Goal: Information Seeking & Learning: Learn about a topic

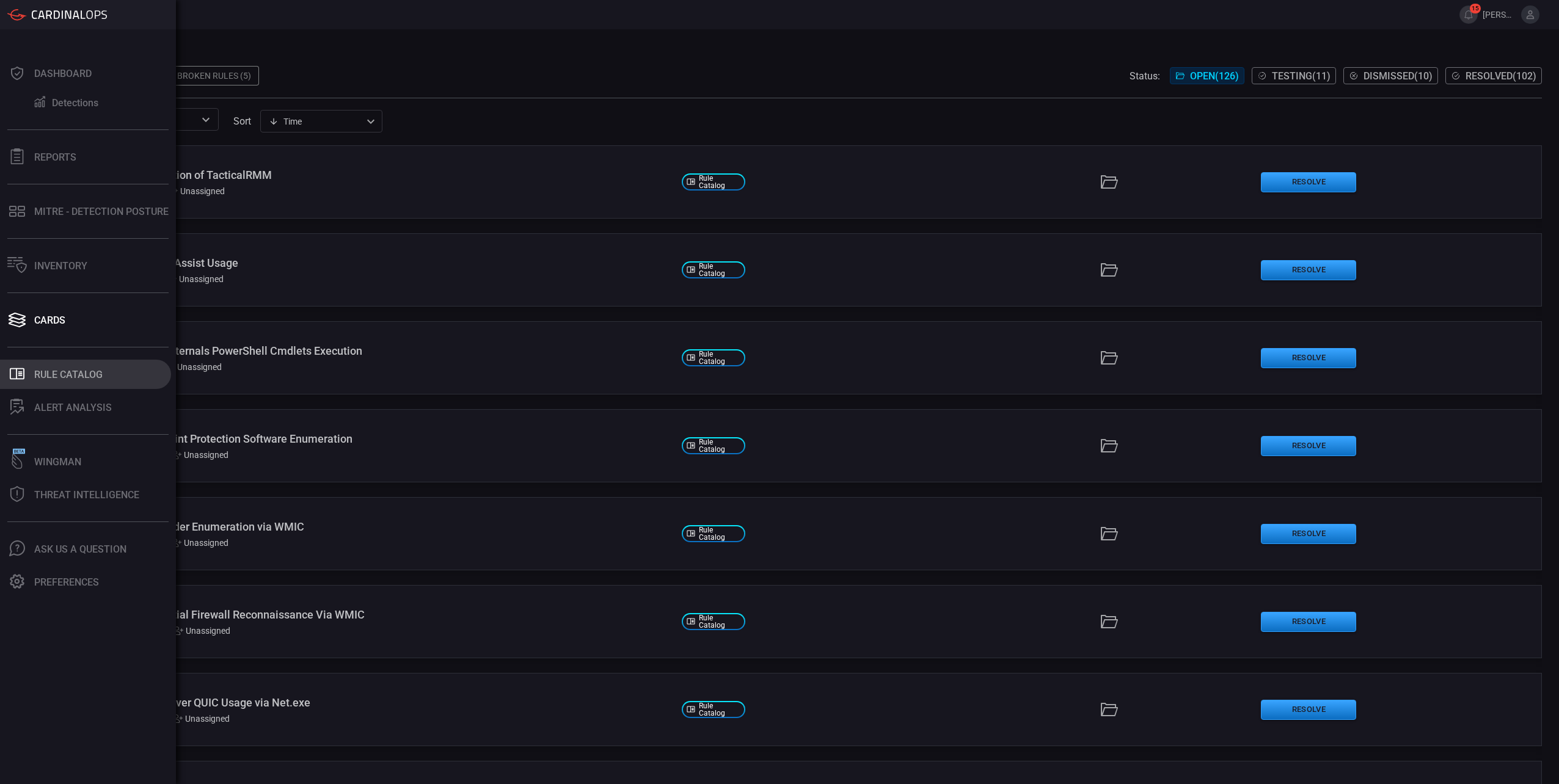
click at [42, 382] on button ".st0_rule_catalog_icon{fill: currentColor;} Rule Catalog" at bounding box center [85, 374] width 171 height 29
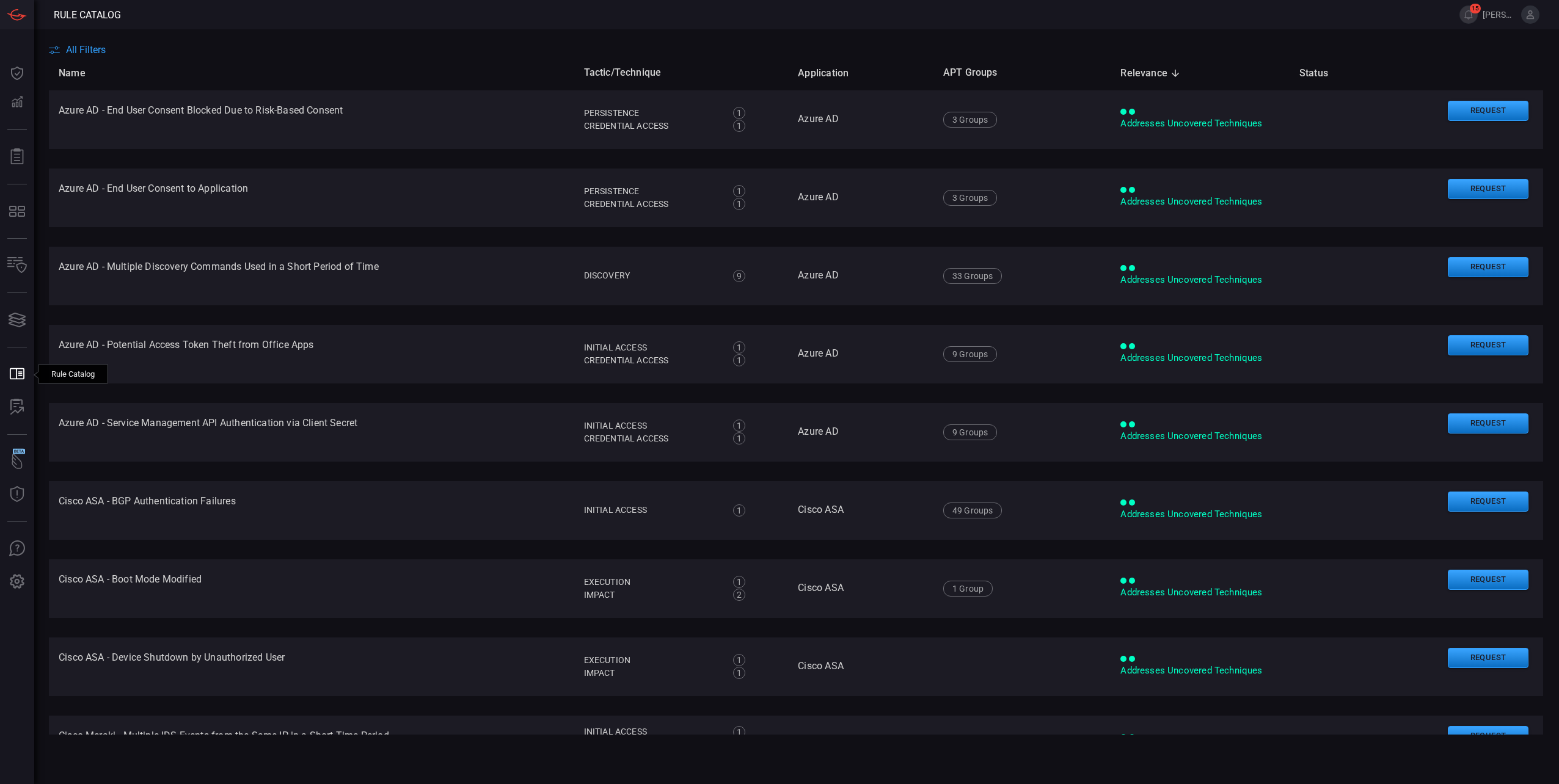
click at [86, 54] on span "All Filters" at bounding box center [85, 50] width 40 height 11
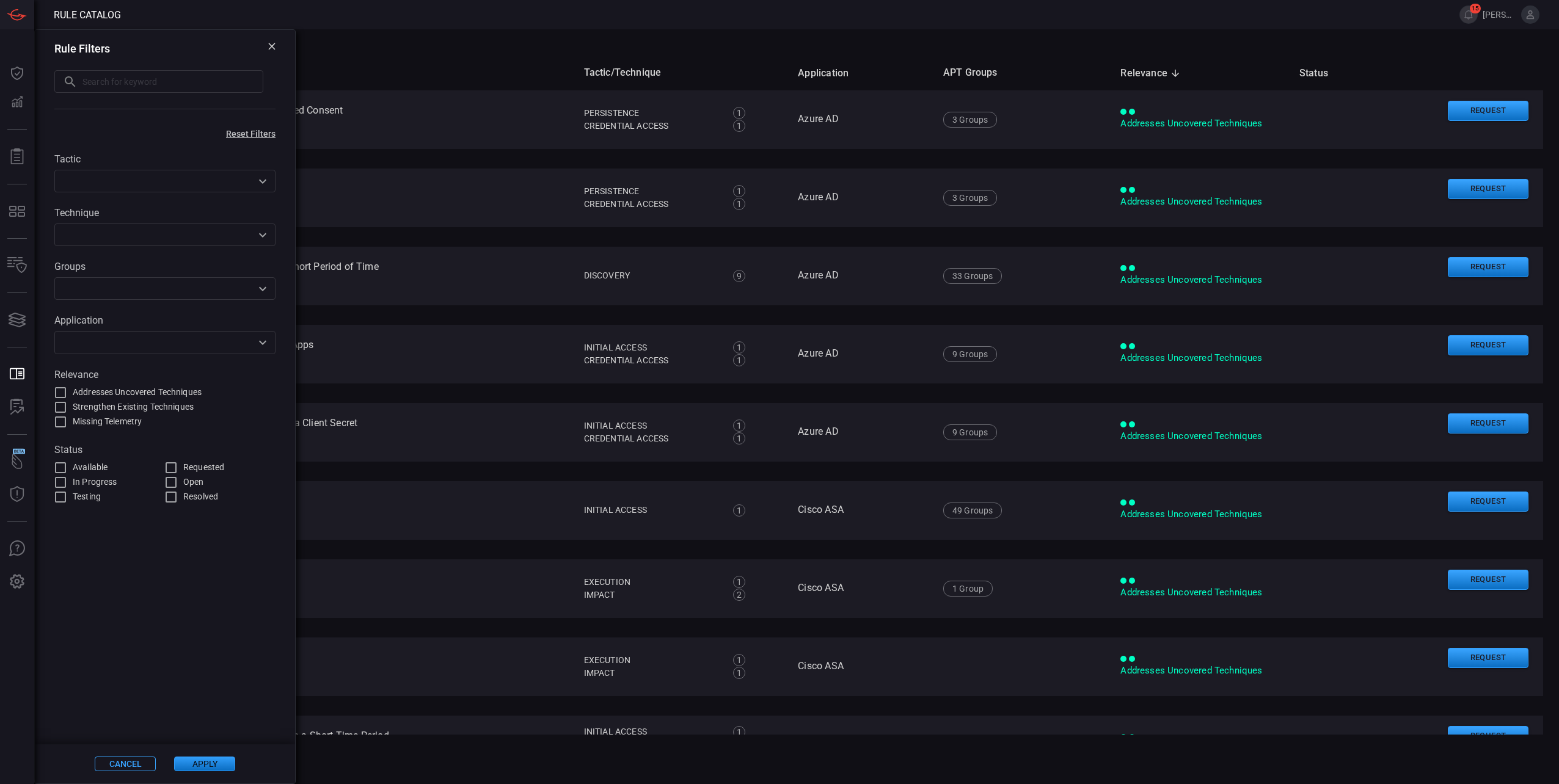
click at [165, 88] on input "text" at bounding box center [173, 82] width 181 height 23
paste input "Multiple Encryption Key Versions Deleted"
type input "Multiple Encryption Key Versions Deleted"
click at [217, 760] on button "Apply" at bounding box center [204, 764] width 61 height 15
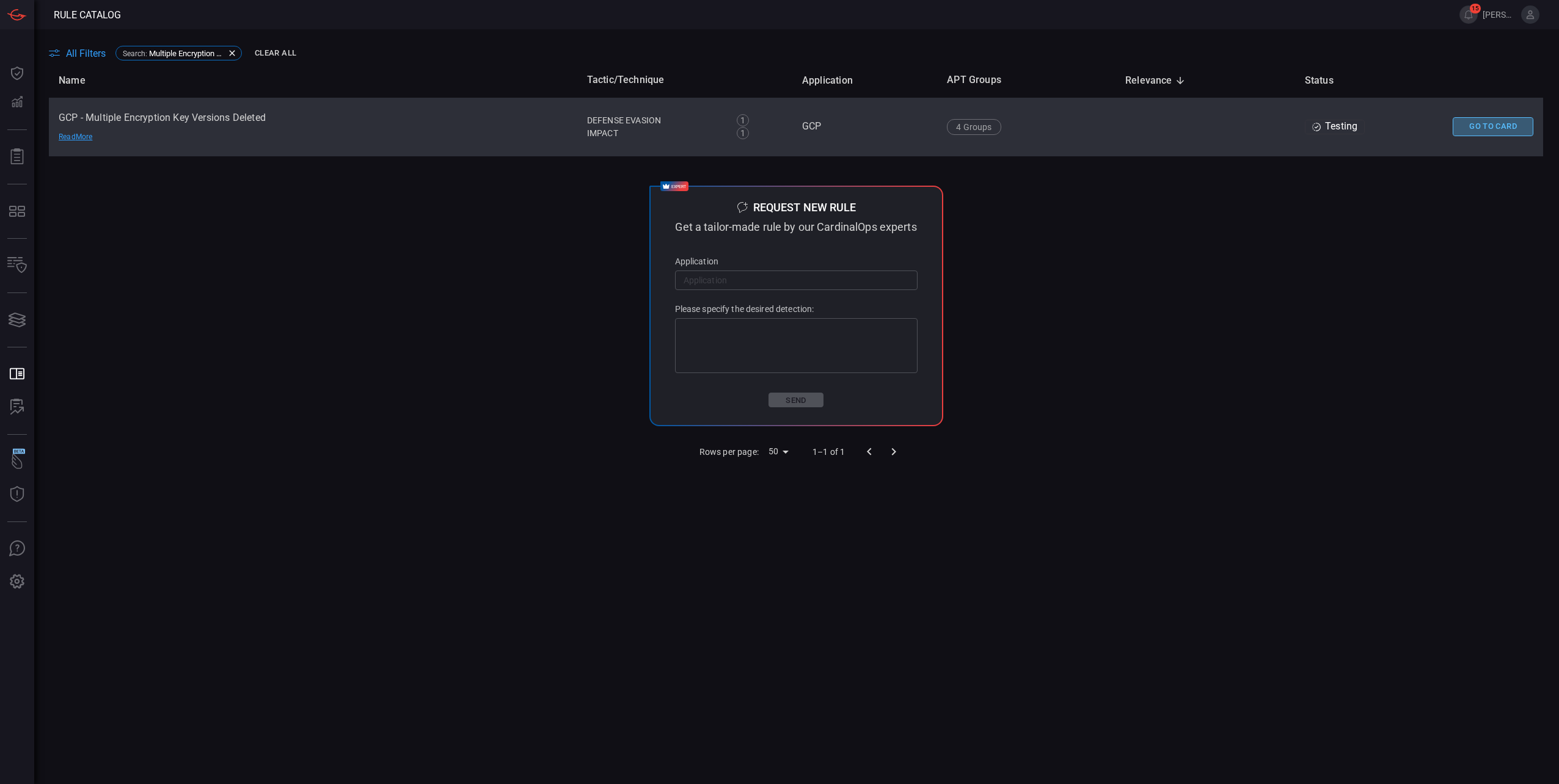
click at [1453, 127] on button "Go To Card" at bounding box center [1493, 127] width 80 height 19
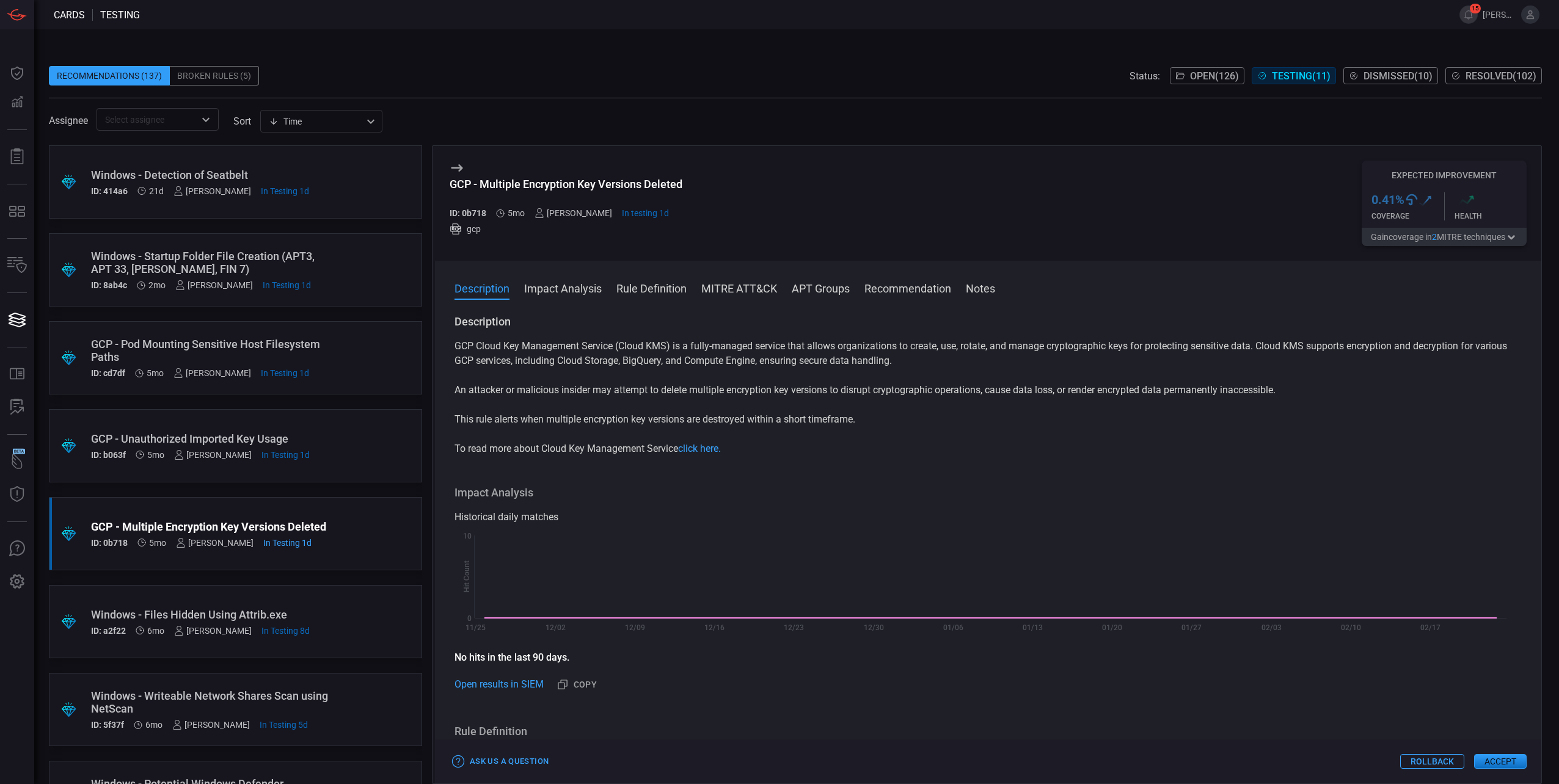
click at [731, 287] on button "MITRE ATT&CK" at bounding box center [739, 288] width 76 height 15
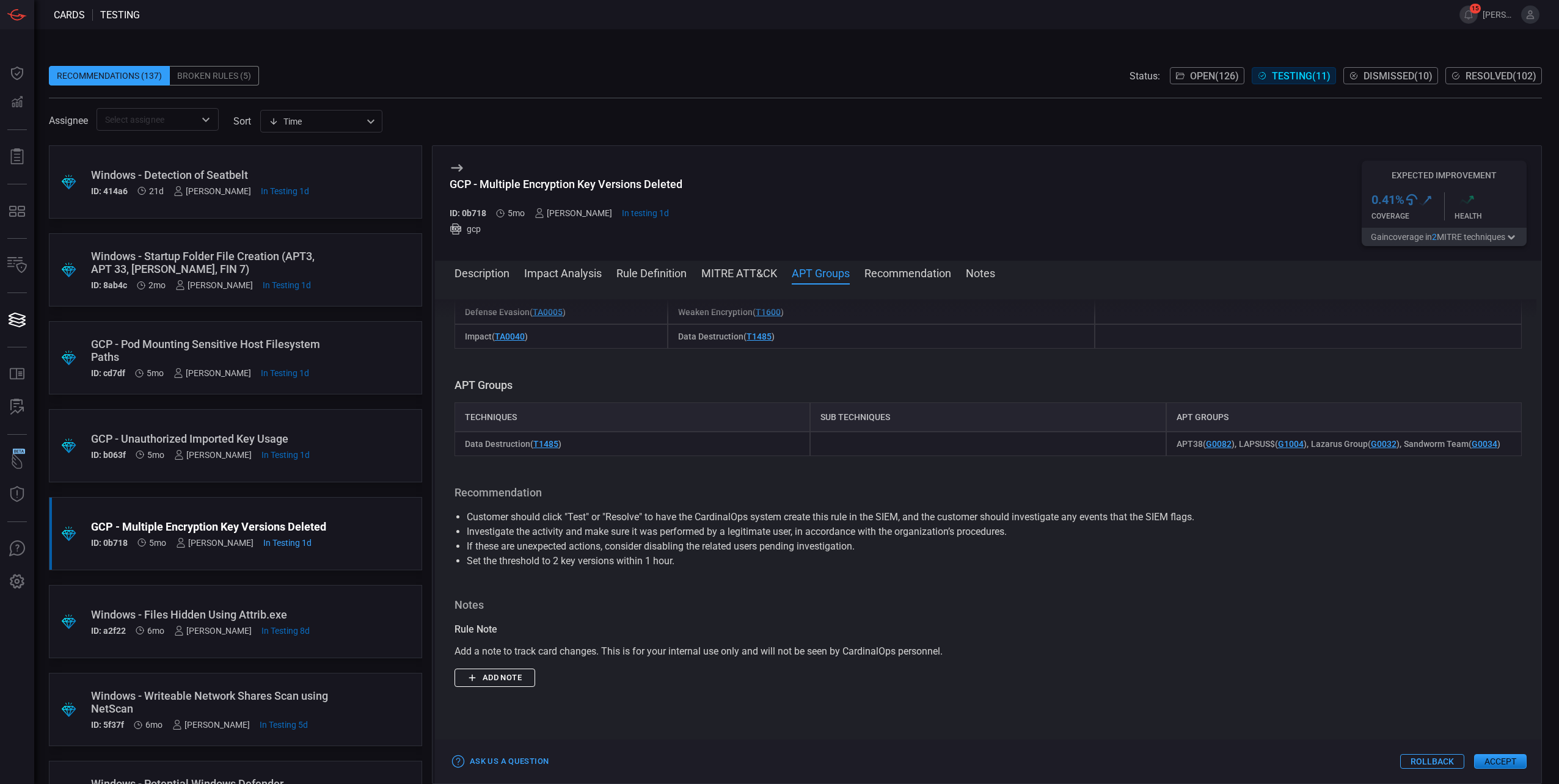
scroll to position [559, 0]
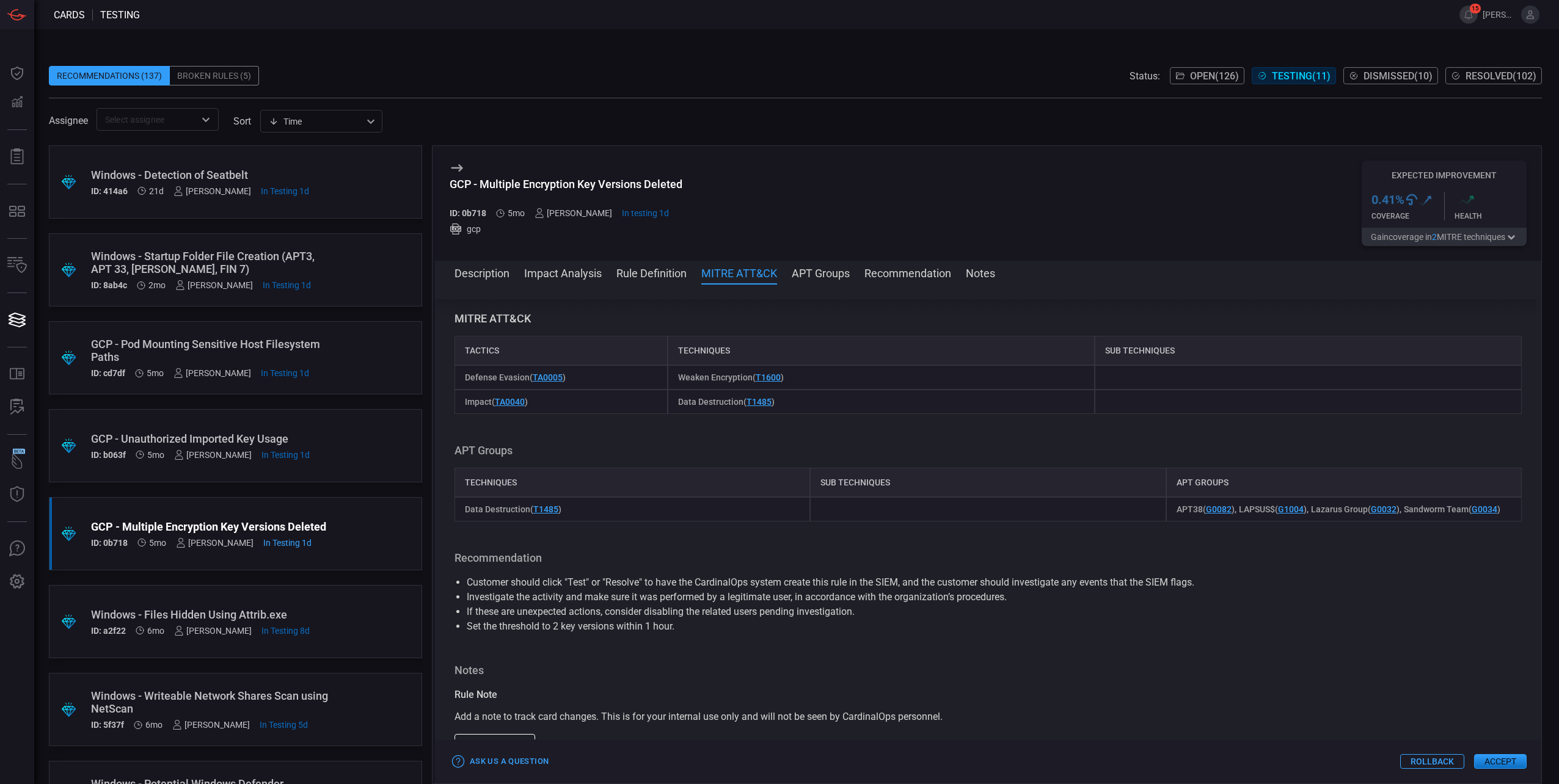
click at [928, 262] on div "Description Impact Analysis Rule Definition MITRE ATT&CK APT Groups Recommendat…" at bounding box center [988, 522] width 1106 height 523
click at [927, 270] on button "Recommendation" at bounding box center [908, 272] width 87 height 15
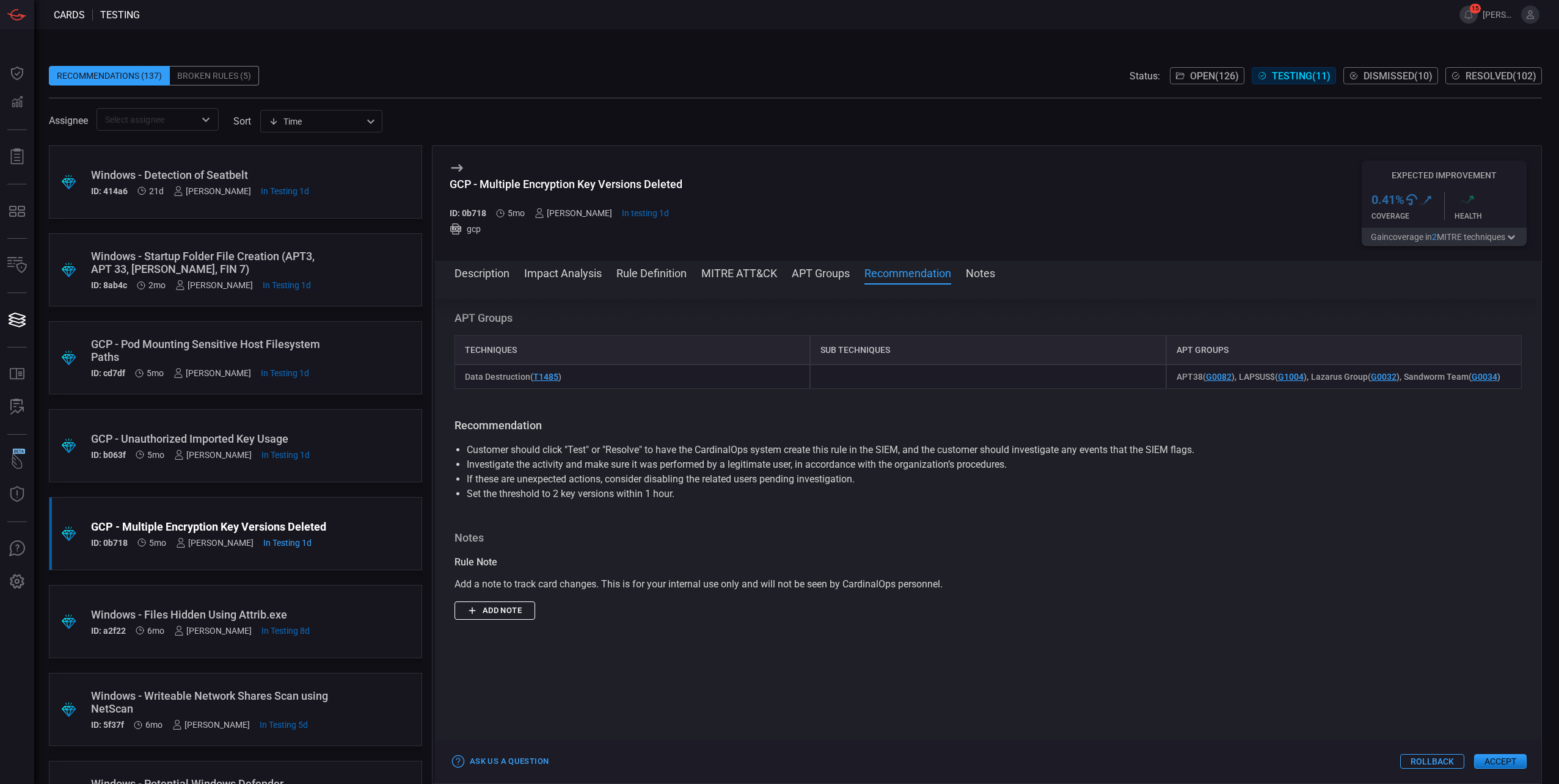
scroll to position [798, 0]
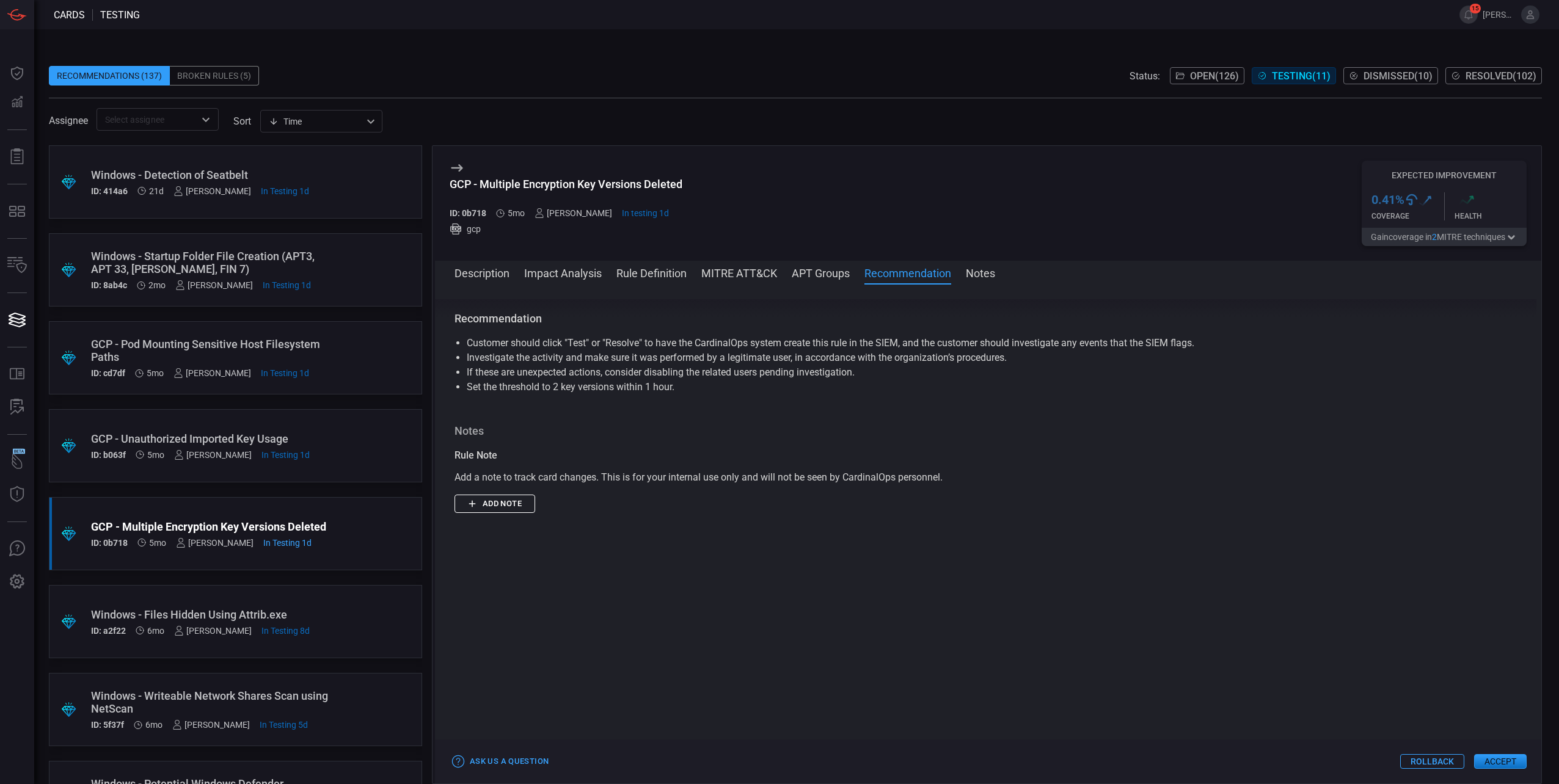
click at [584, 278] on button "Impact Analysis" at bounding box center [563, 272] width 78 height 15
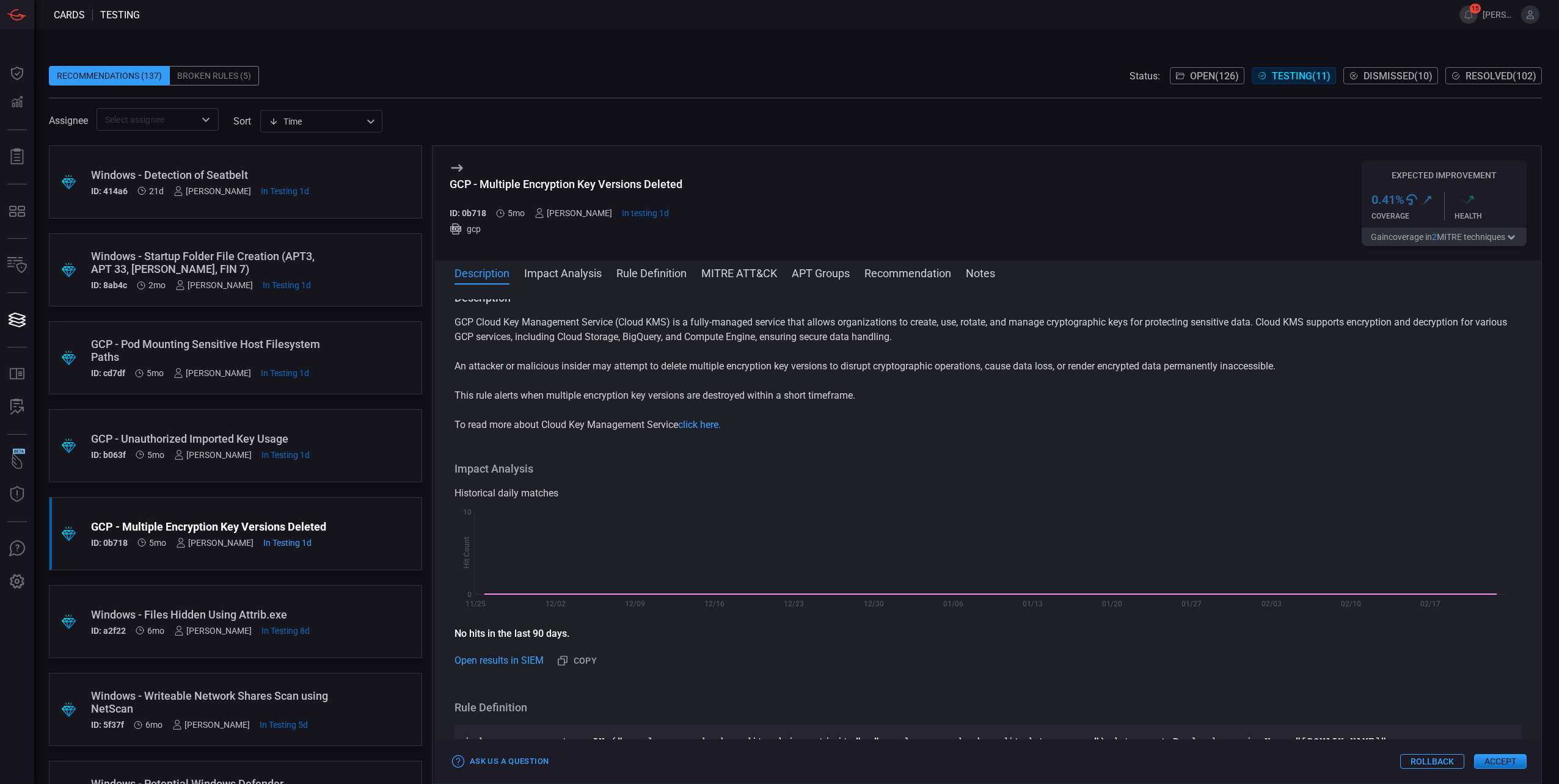
scroll to position [0, 0]
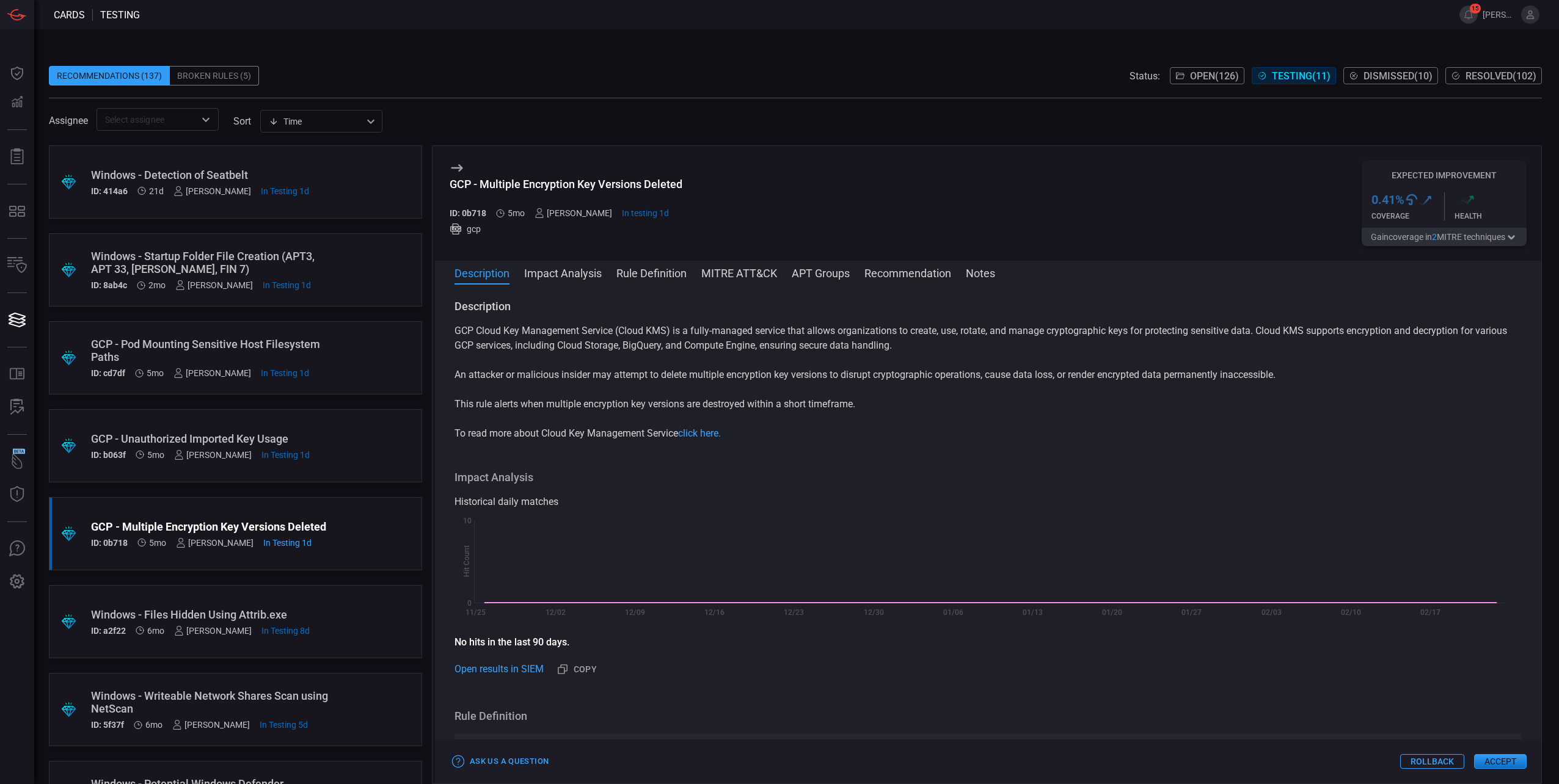
click at [670, 278] on button "Rule Definition" at bounding box center [651, 272] width 70 height 15
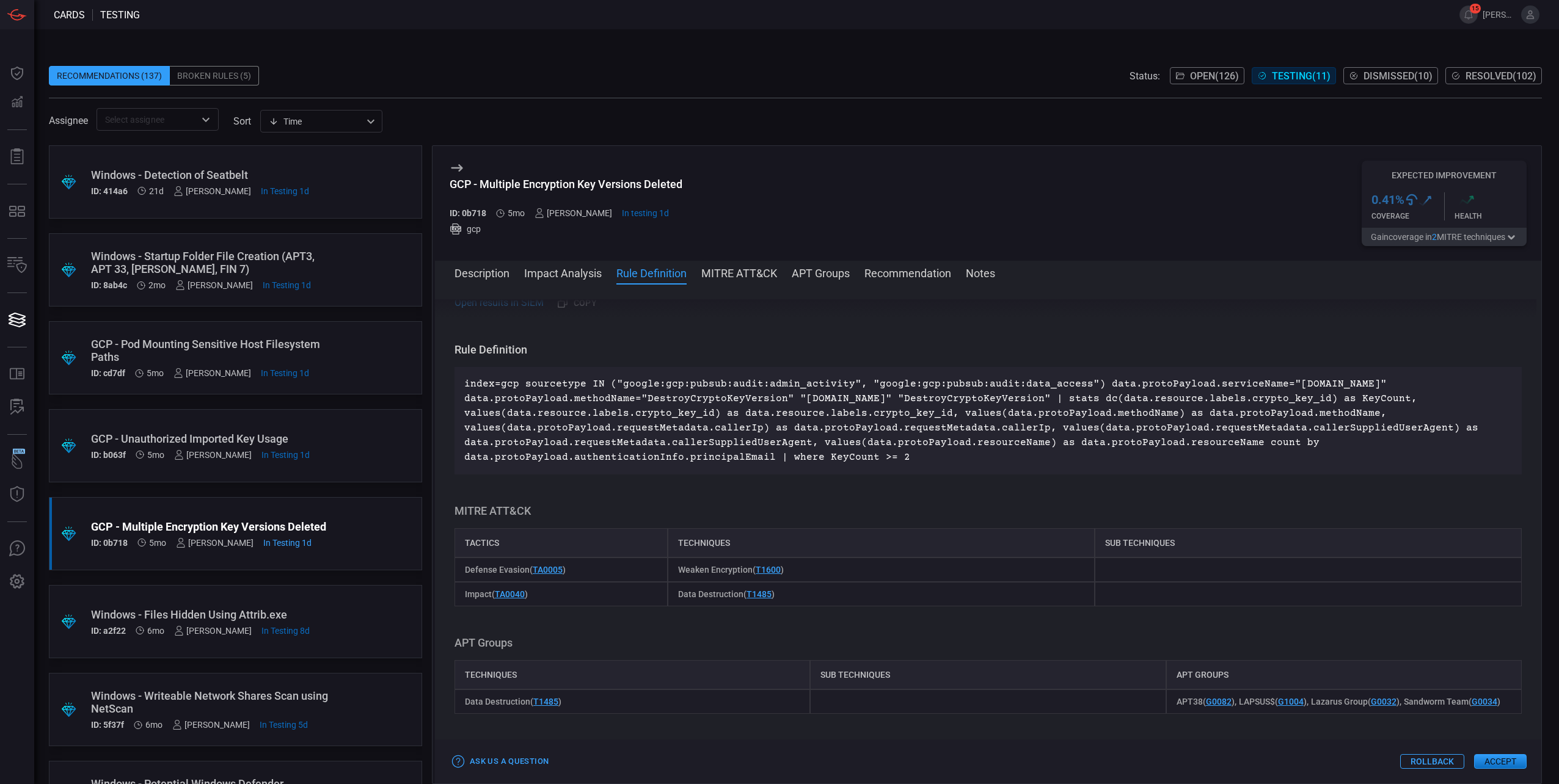
scroll to position [398, 0]
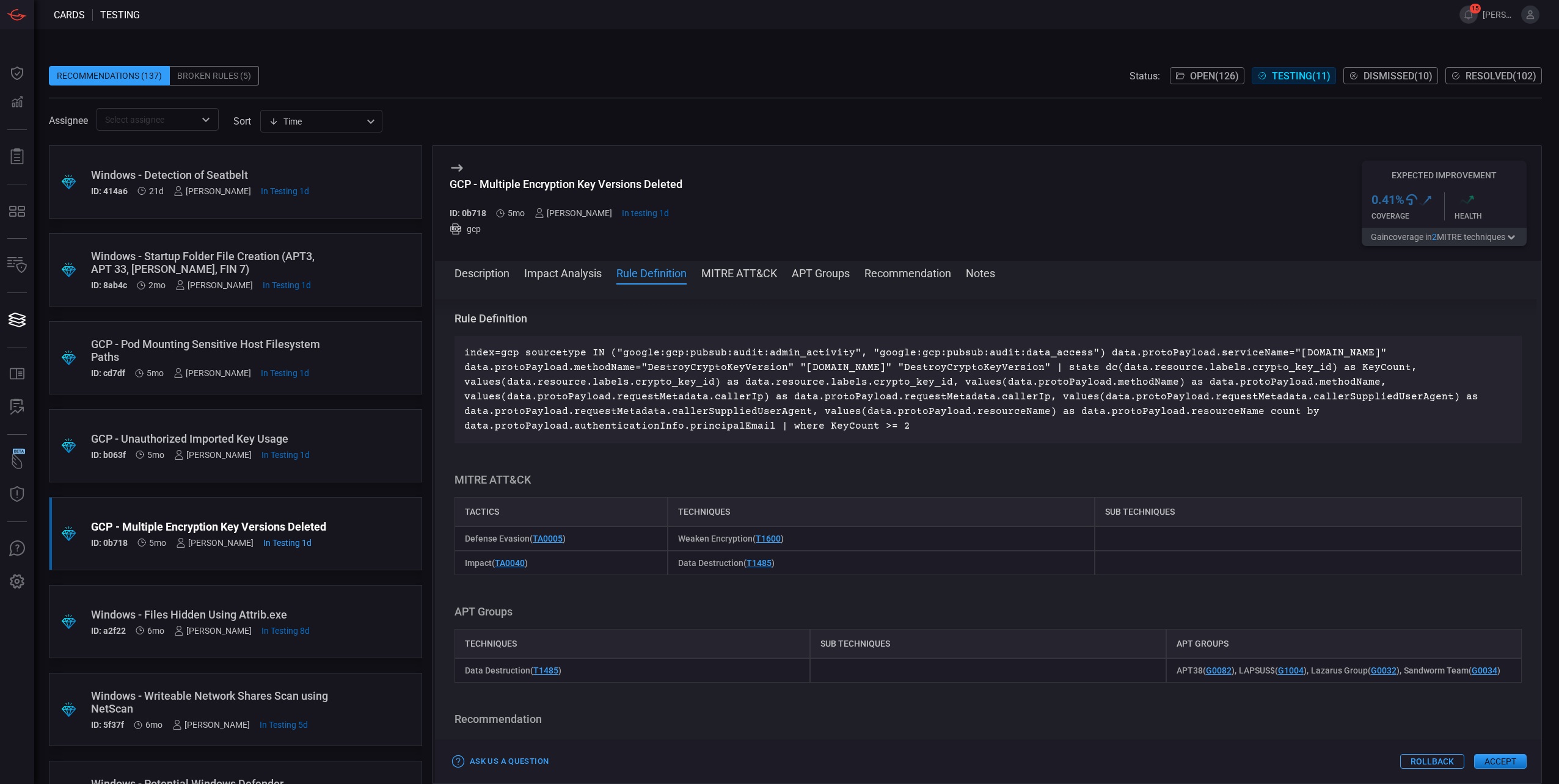
click at [830, 278] on button "APT Groups" at bounding box center [820, 272] width 58 height 15
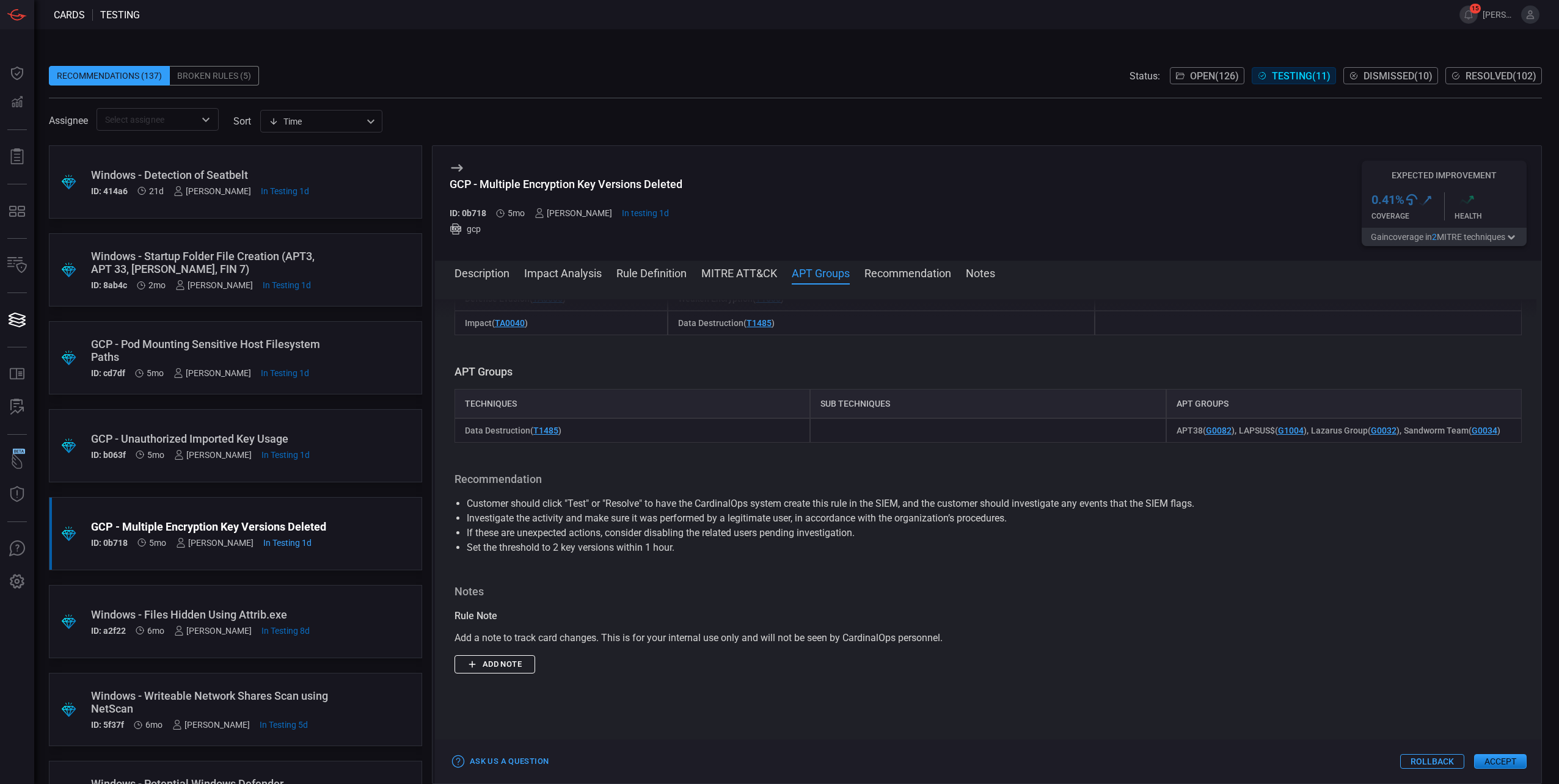
scroll to position [691, 0]
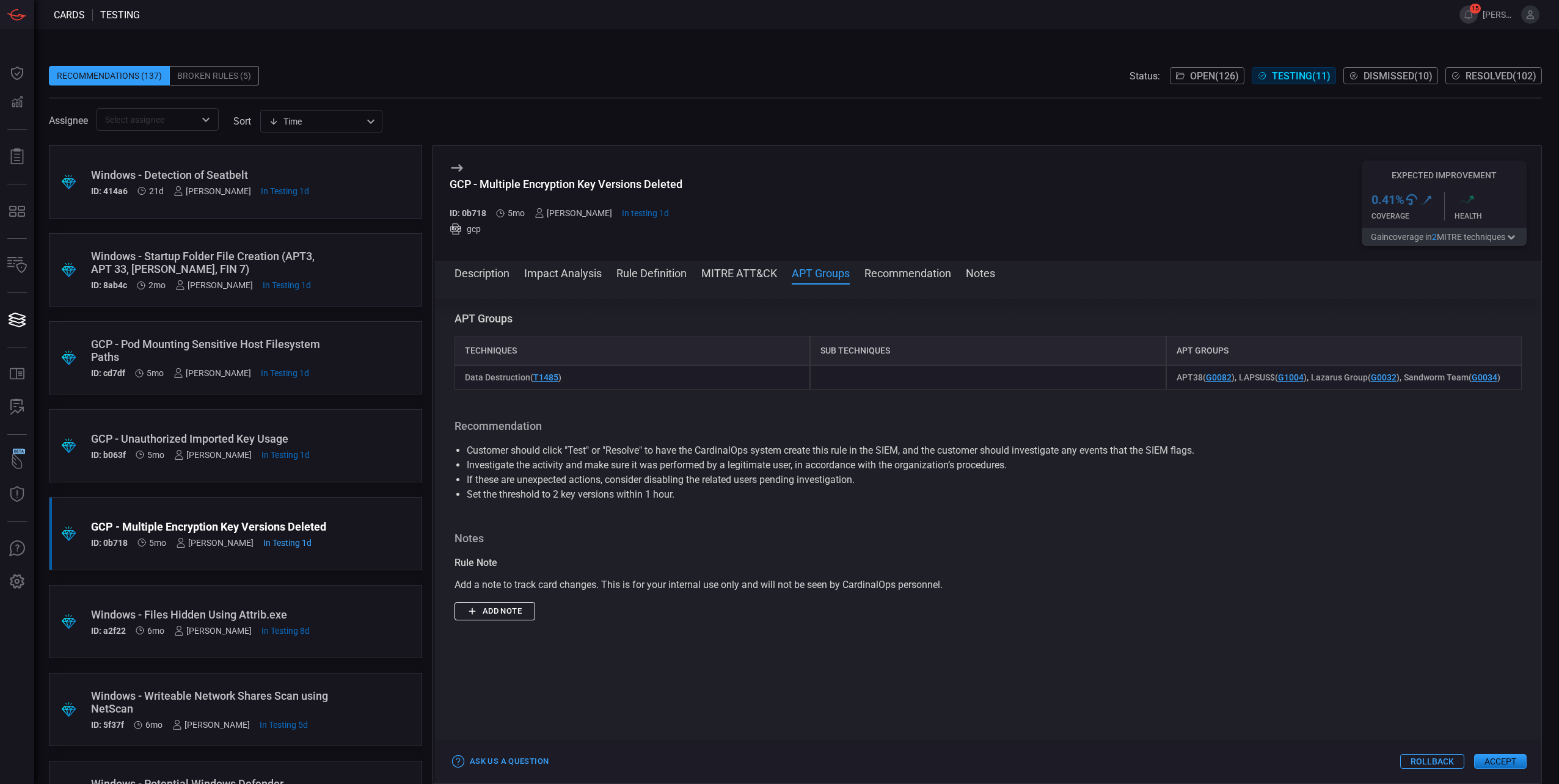
click at [498, 267] on button "Description" at bounding box center [482, 272] width 55 height 15
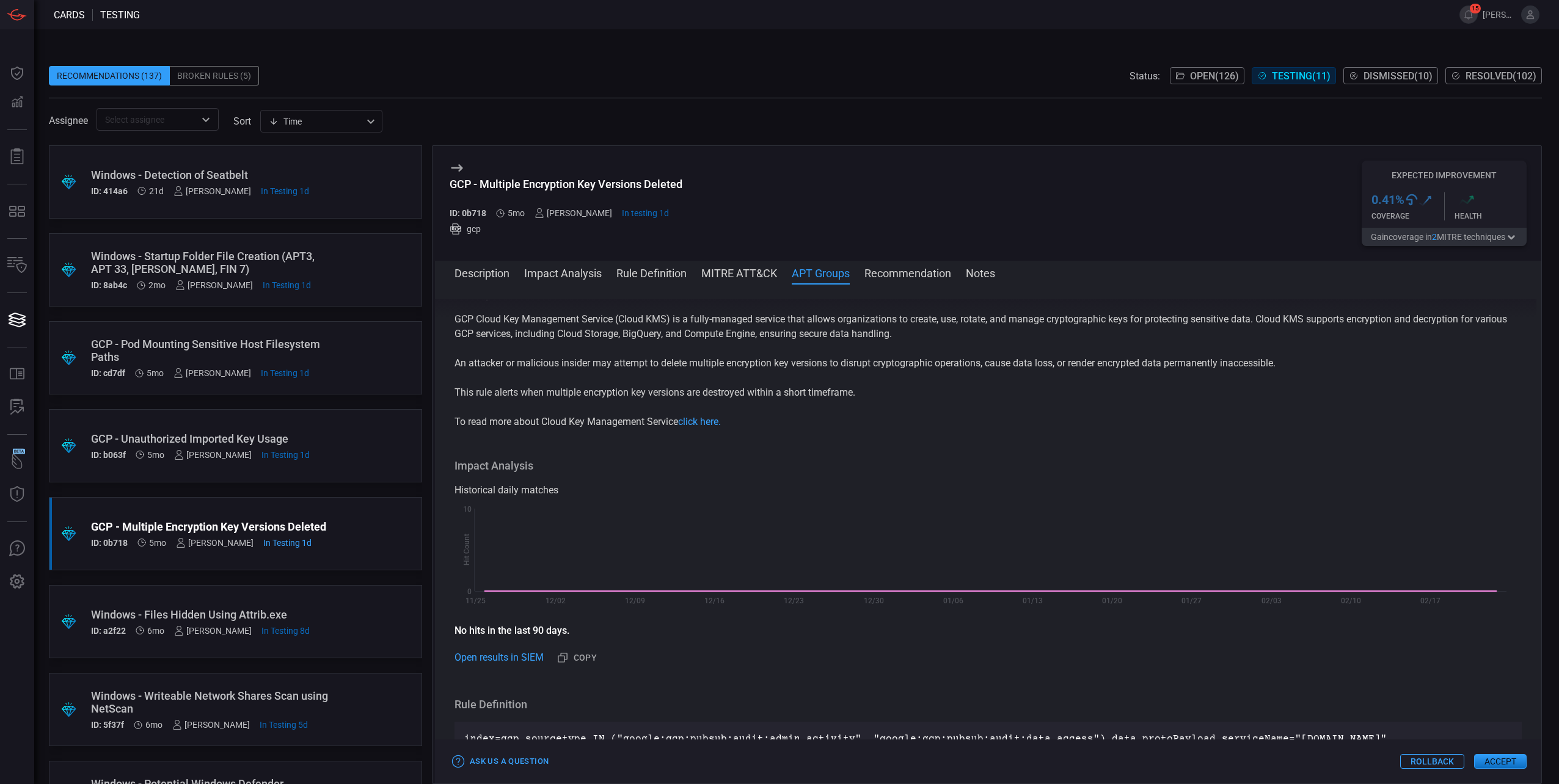
scroll to position [0, 0]
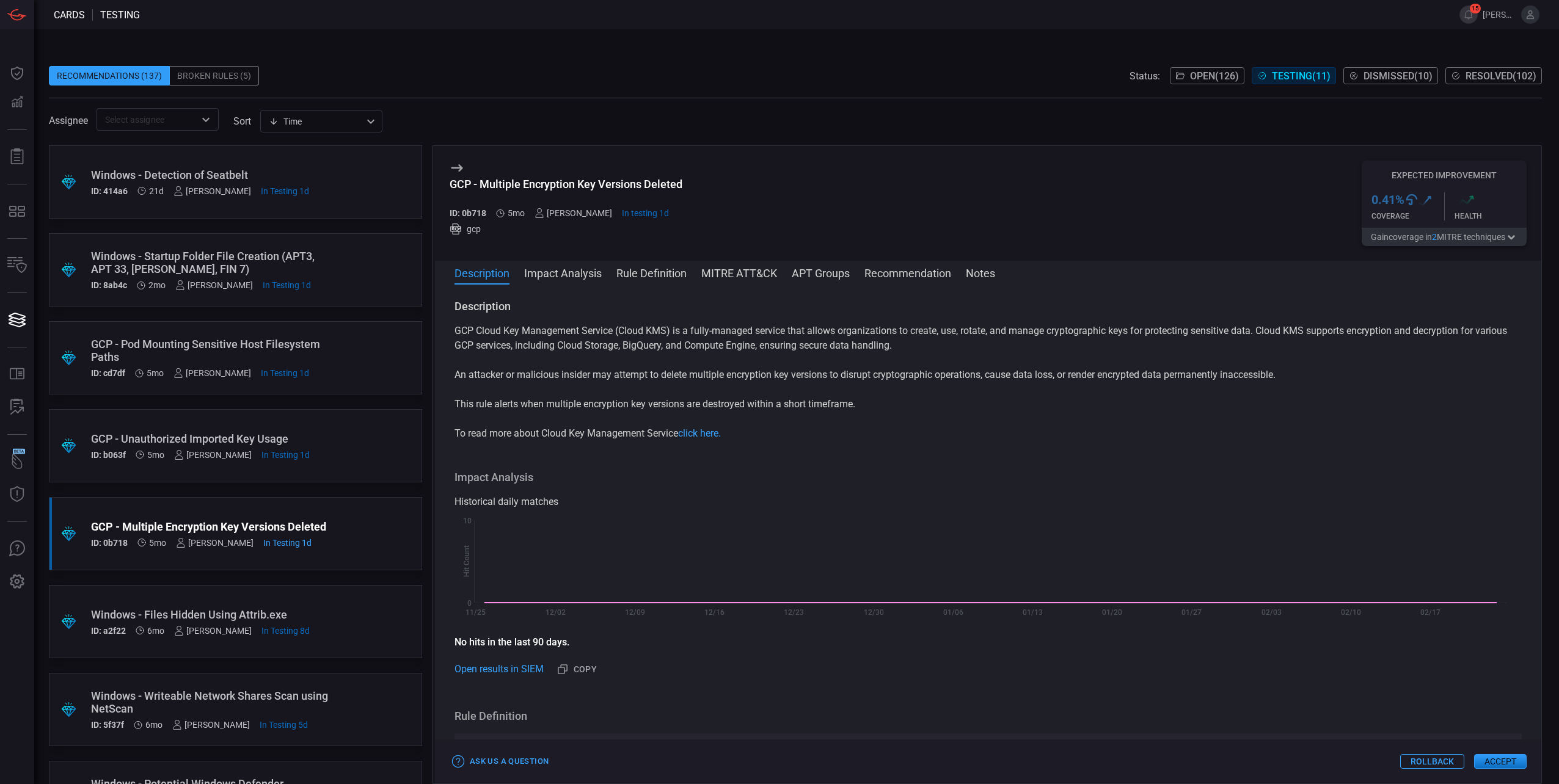
click at [755, 277] on button "MITRE ATT&CK" at bounding box center [739, 272] width 76 height 15
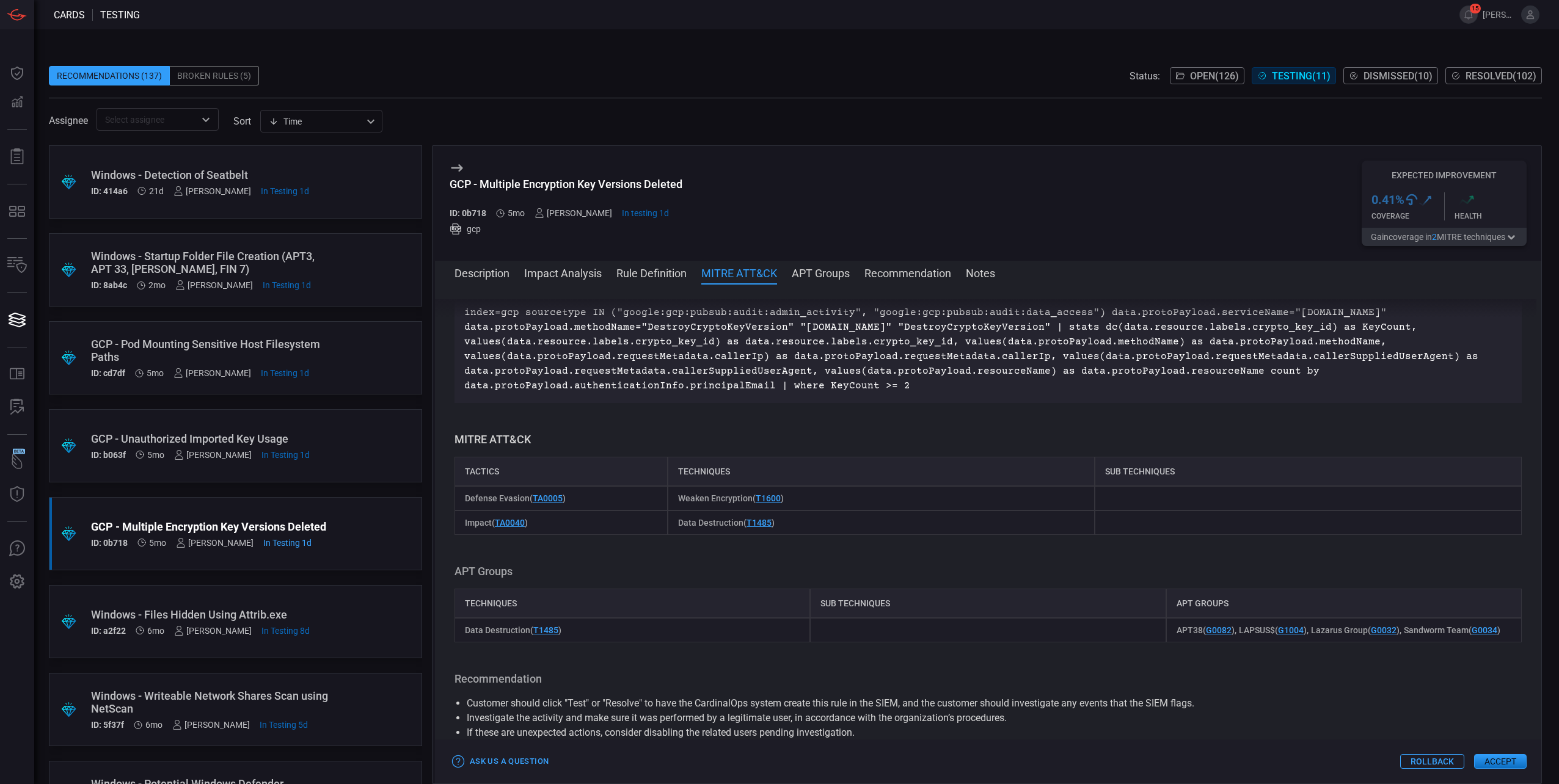
scroll to position [559, 0]
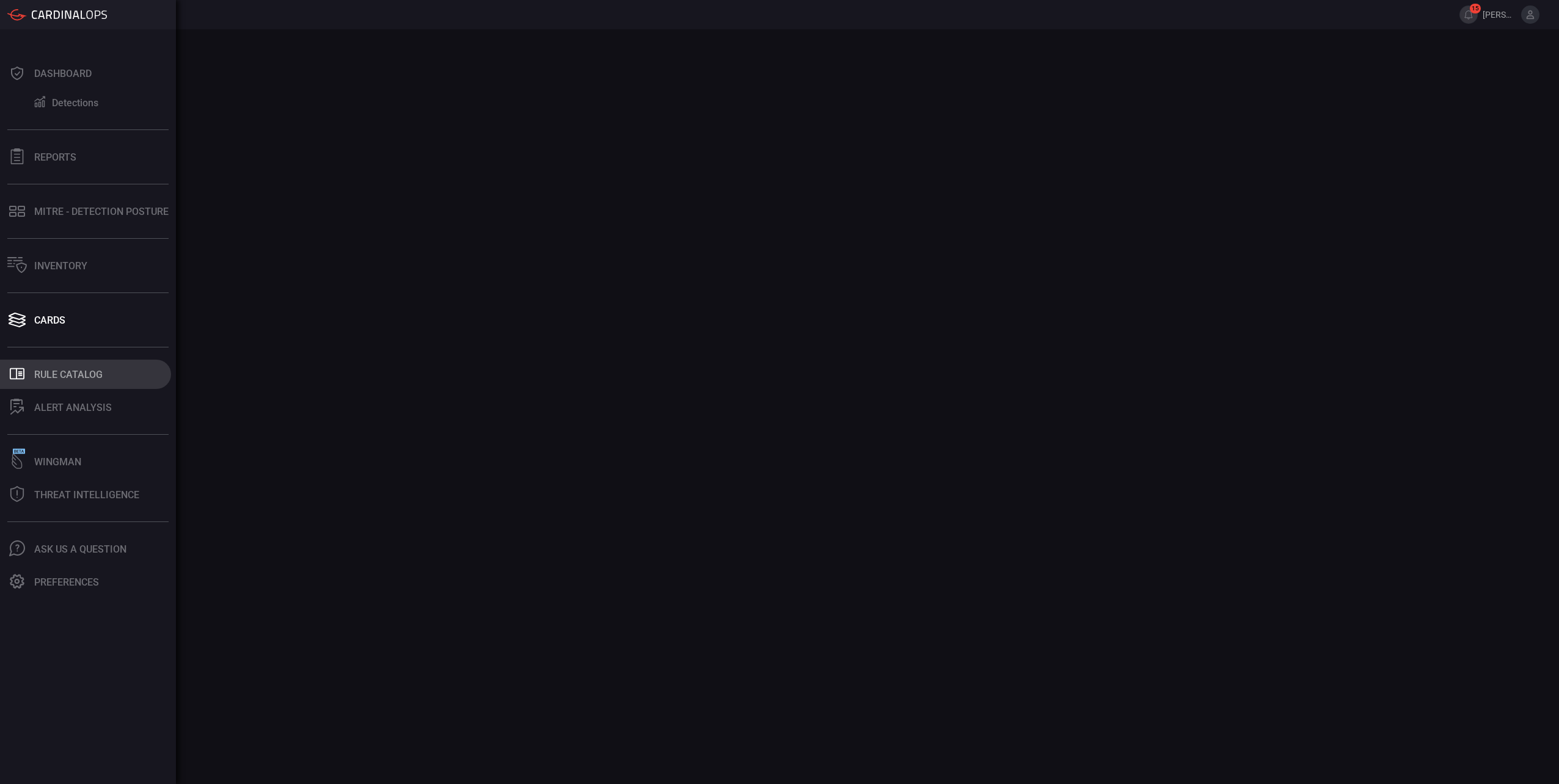
click at [44, 371] on div "Rule Catalog" at bounding box center [68, 374] width 68 height 11
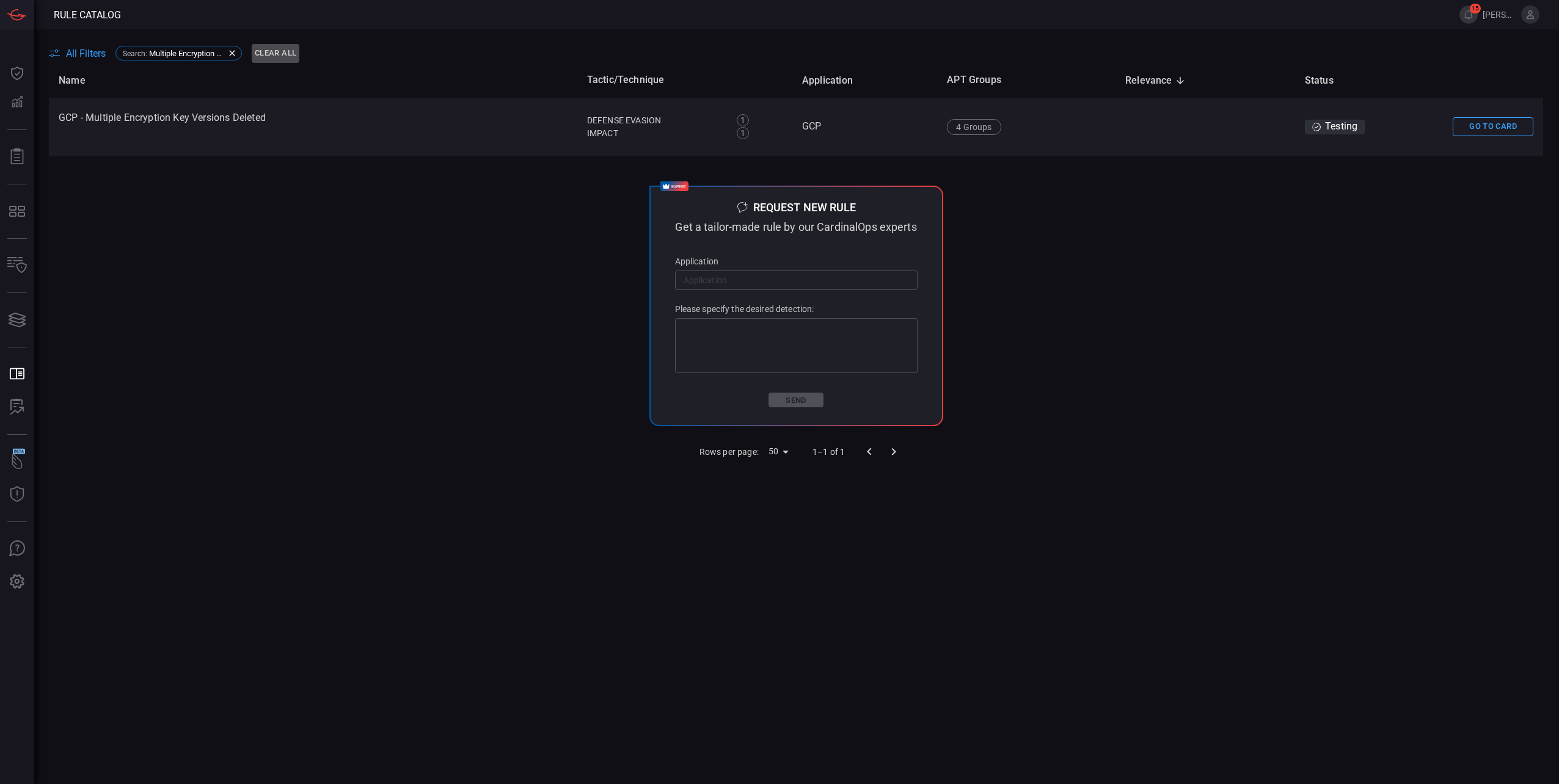
click at [267, 45] on button "Clear All" at bounding box center [275, 54] width 48 height 19
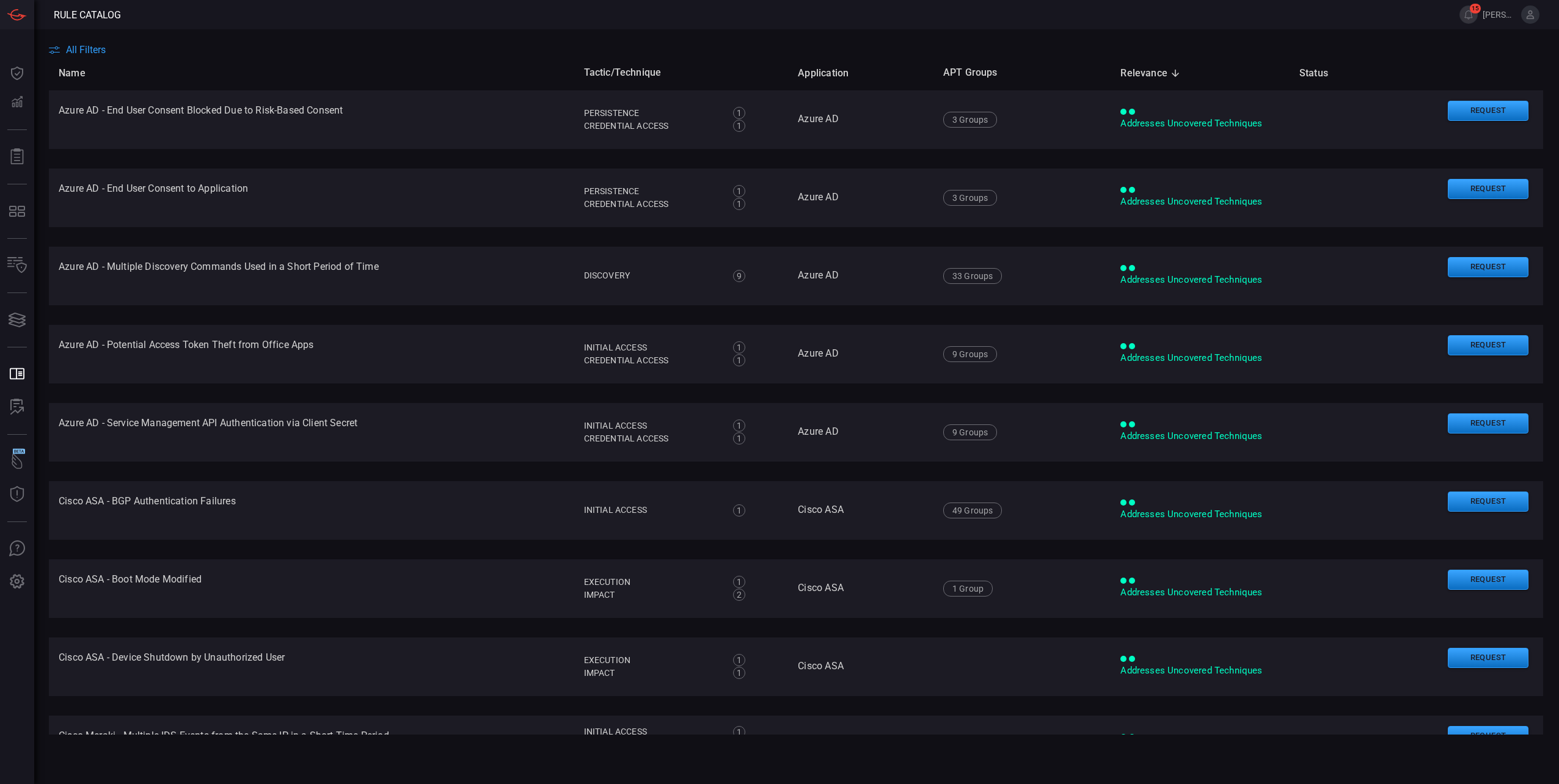
click at [80, 45] on span "All Filters" at bounding box center [85, 50] width 40 height 11
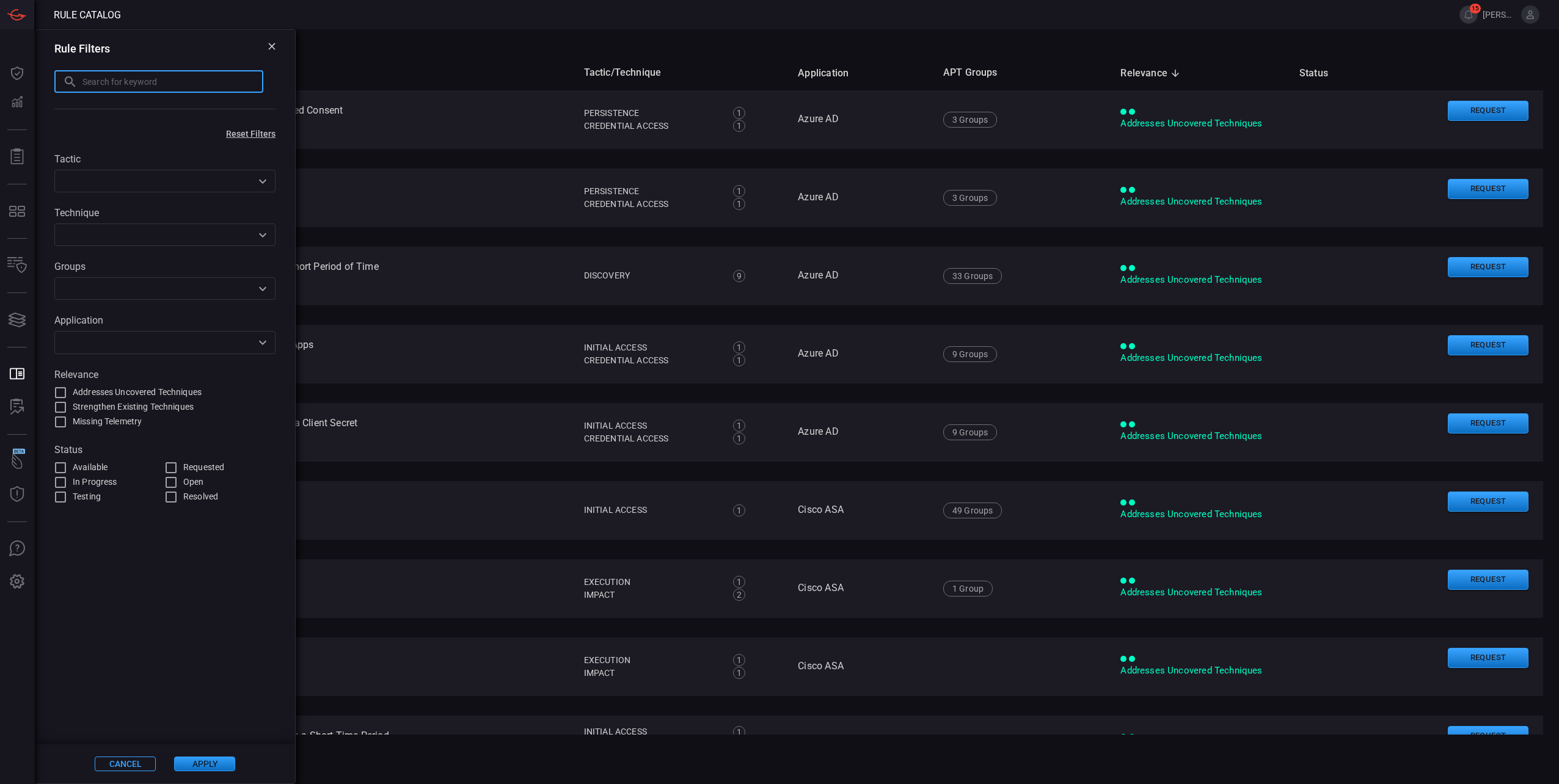
click at [137, 81] on input "text" at bounding box center [173, 82] width 181 height 23
paste input "Pod Mounting Sensitive Host Filesystem Paths"
type input "Pod Mounting Sensitive Host Filesystem Paths"
click at [208, 760] on button "Apply" at bounding box center [204, 764] width 61 height 15
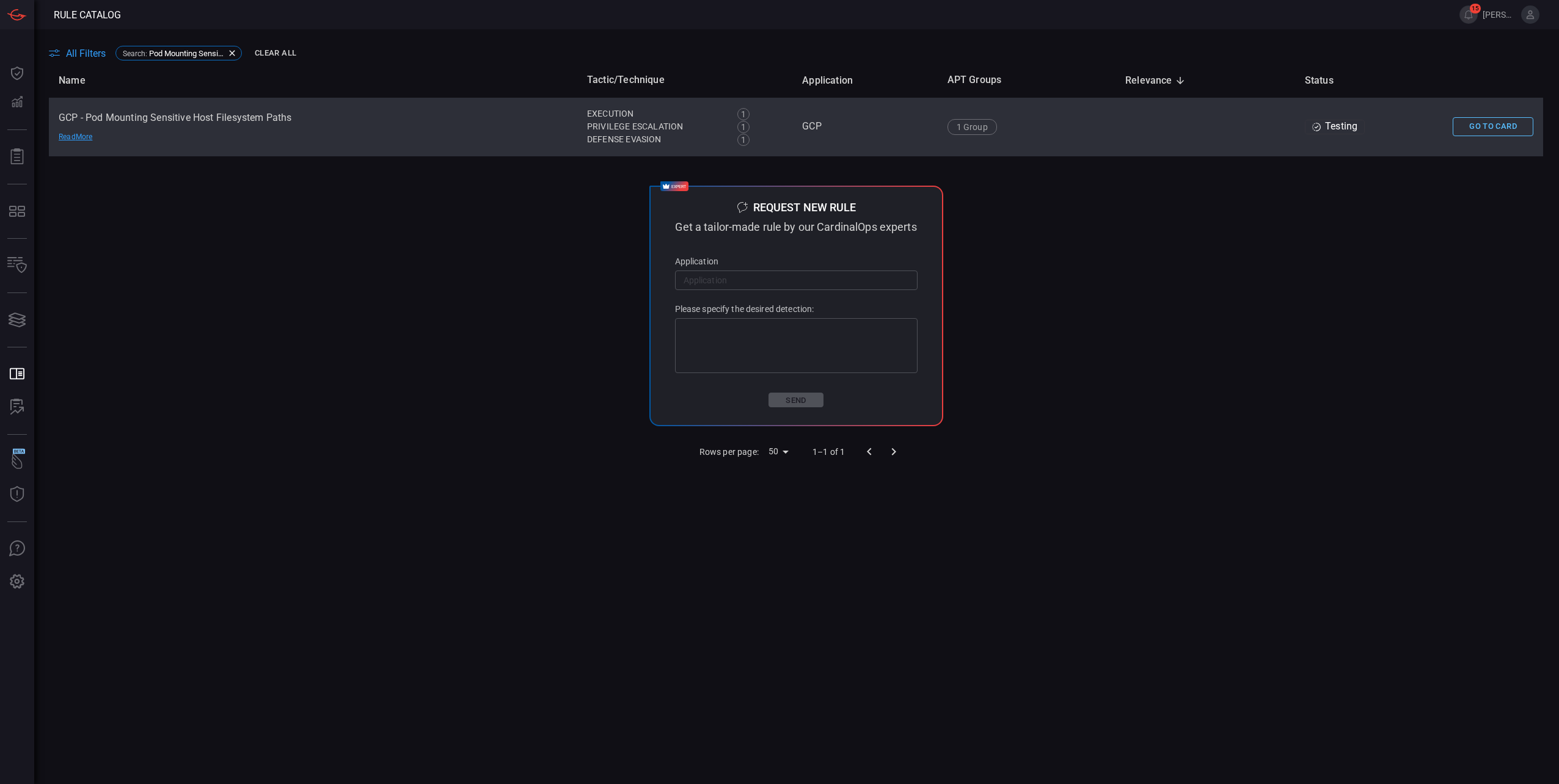
click at [1489, 129] on button "Go To Card" at bounding box center [1493, 127] width 80 height 19
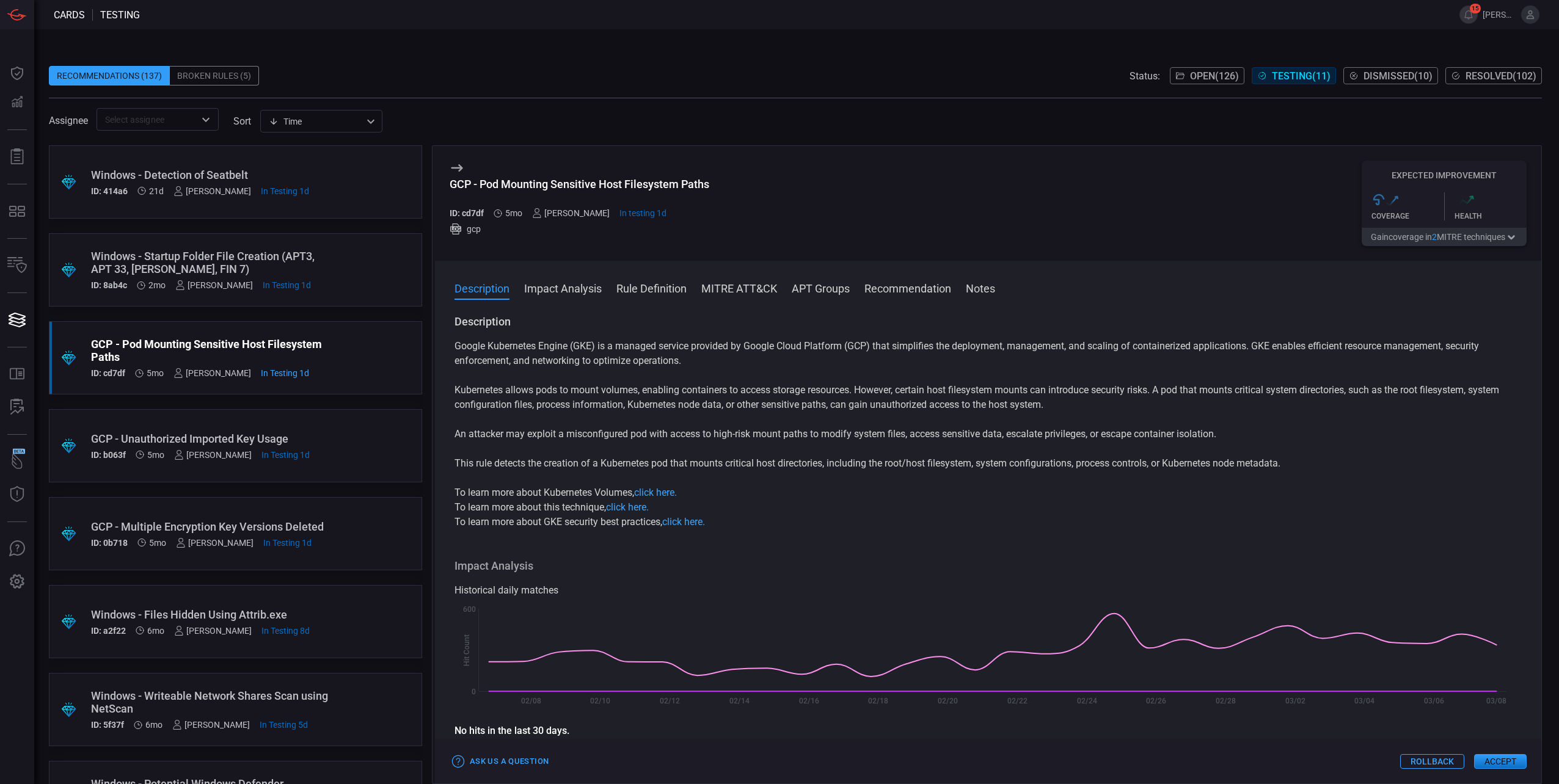
click at [754, 293] on button "MITRE ATT&CK" at bounding box center [739, 288] width 76 height 15
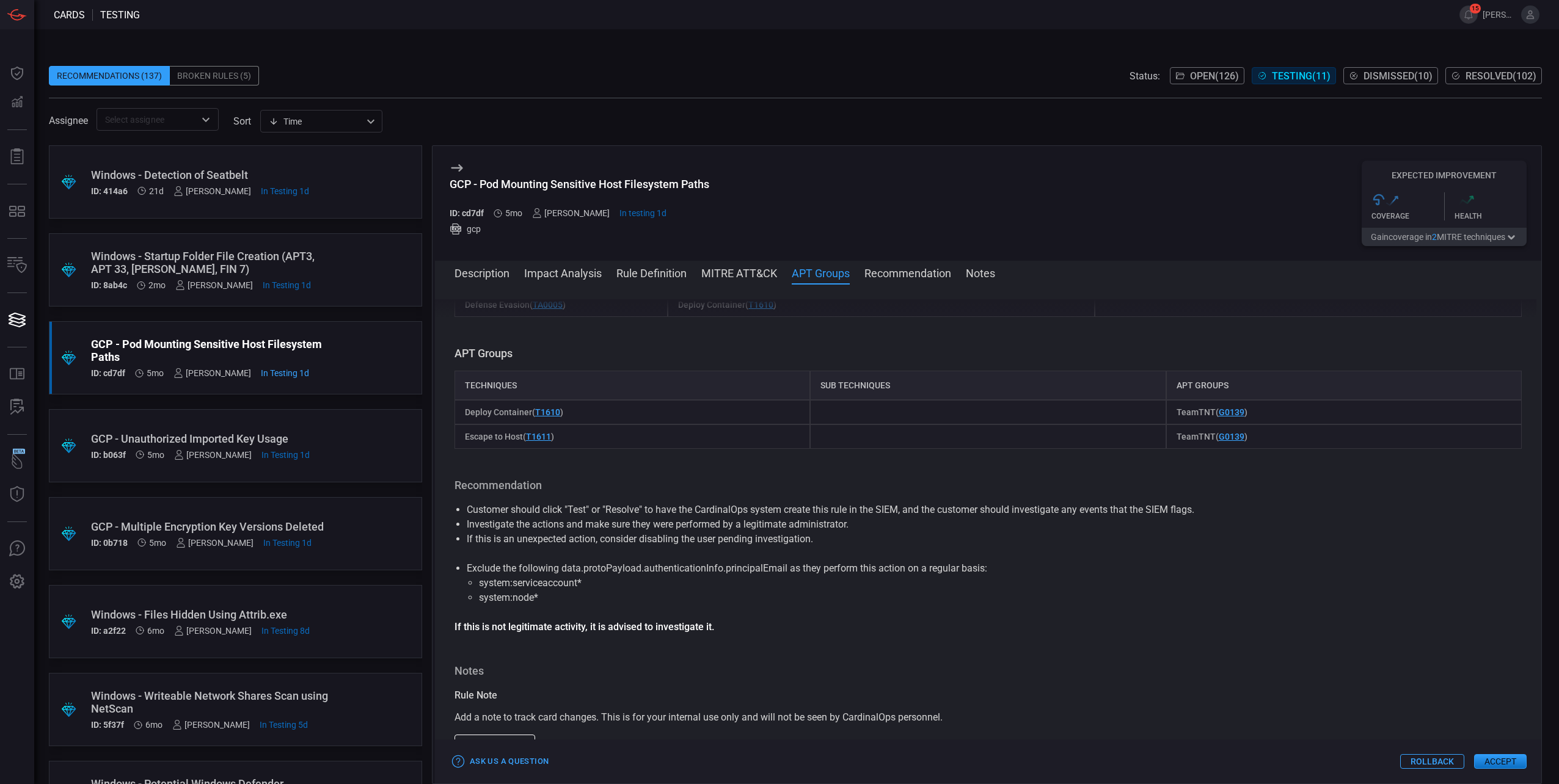
scroll to position [783, 0]
click at [500, 278] on button "Description" at bounding box center [482, 272] width 55 height 15
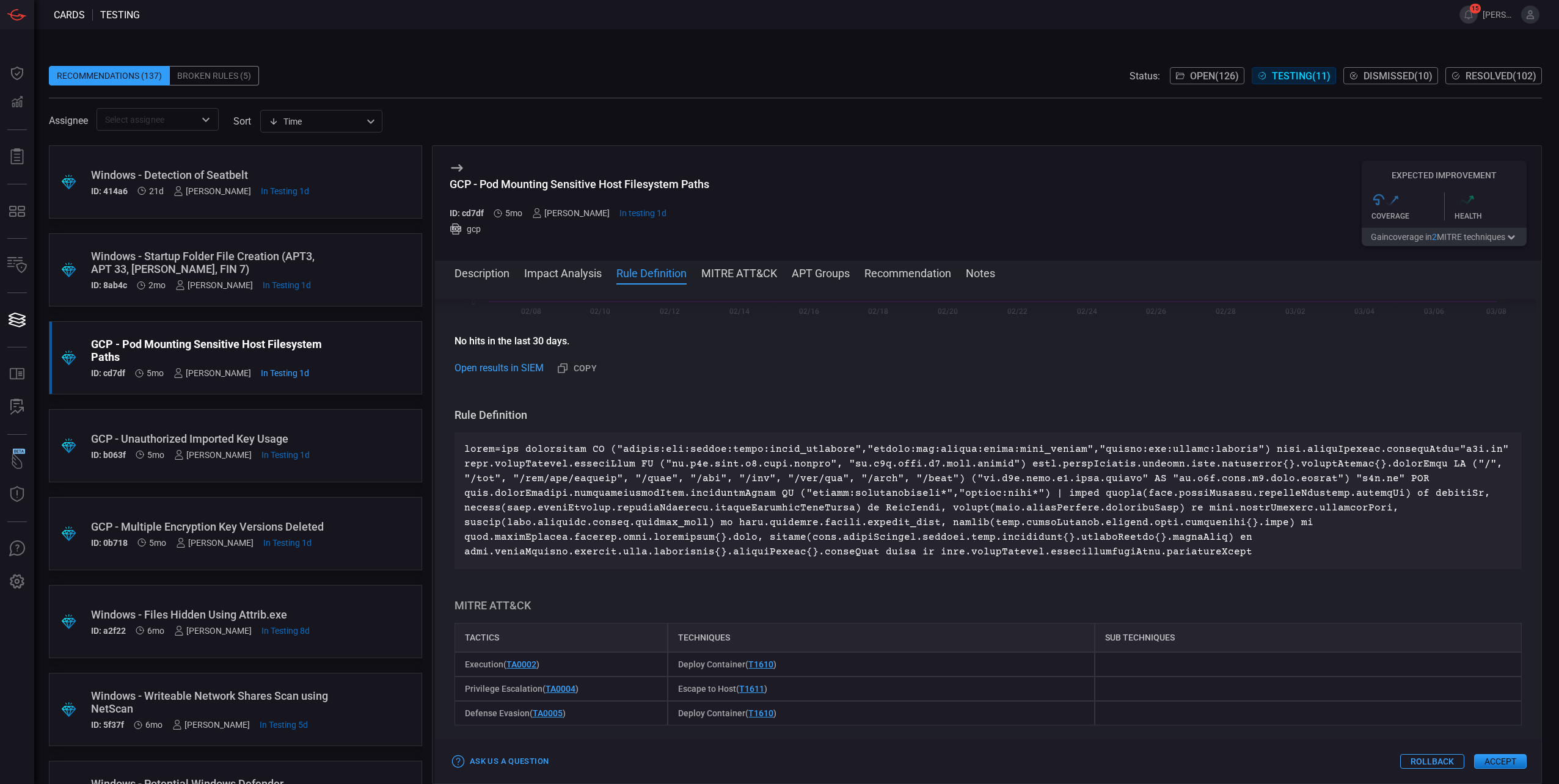
scroll to position [366, 0]
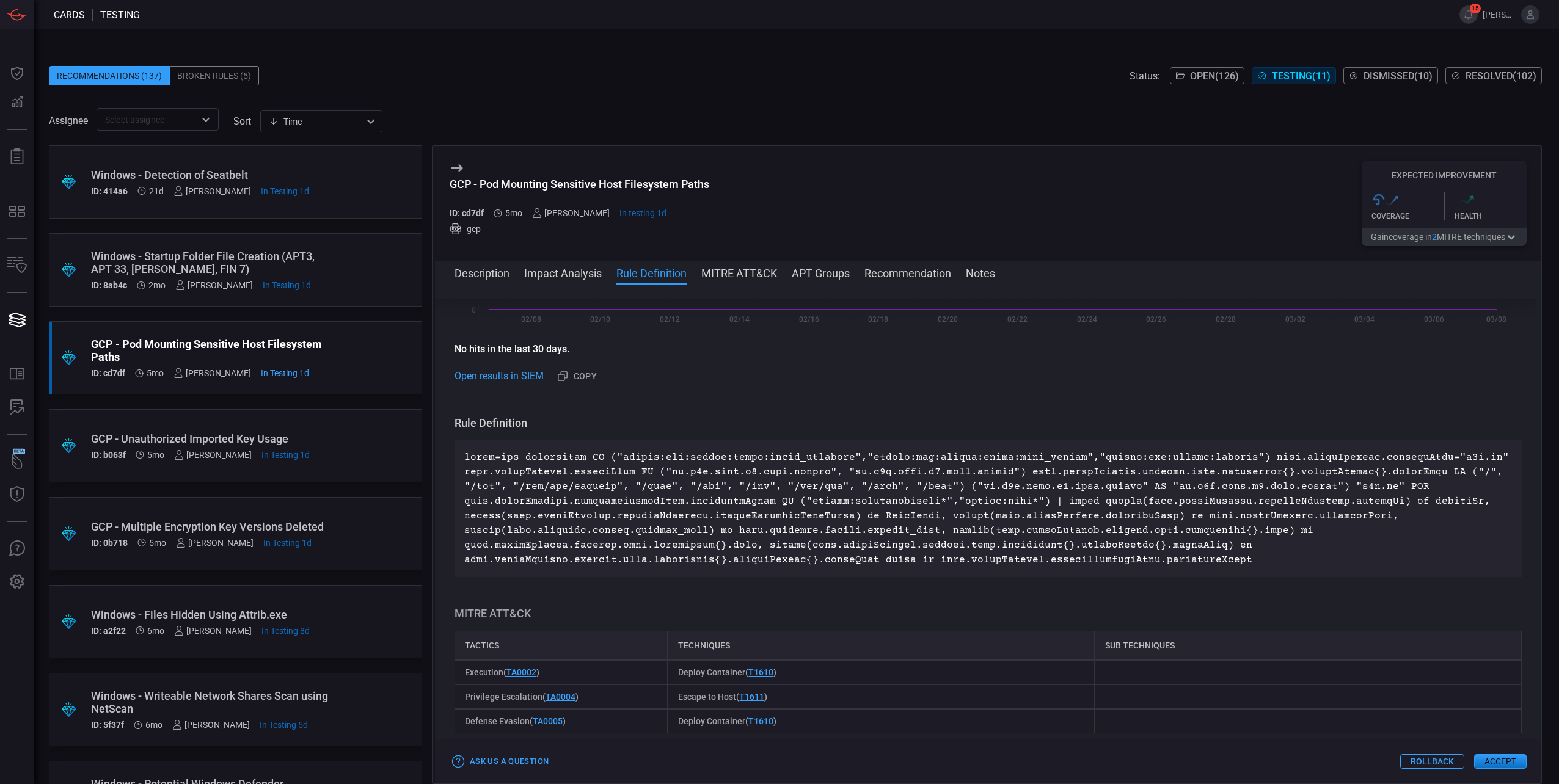
click at [745, 273] on button "MITRE ATT&CK" at bounding box center [739, 272] width 76 height 15
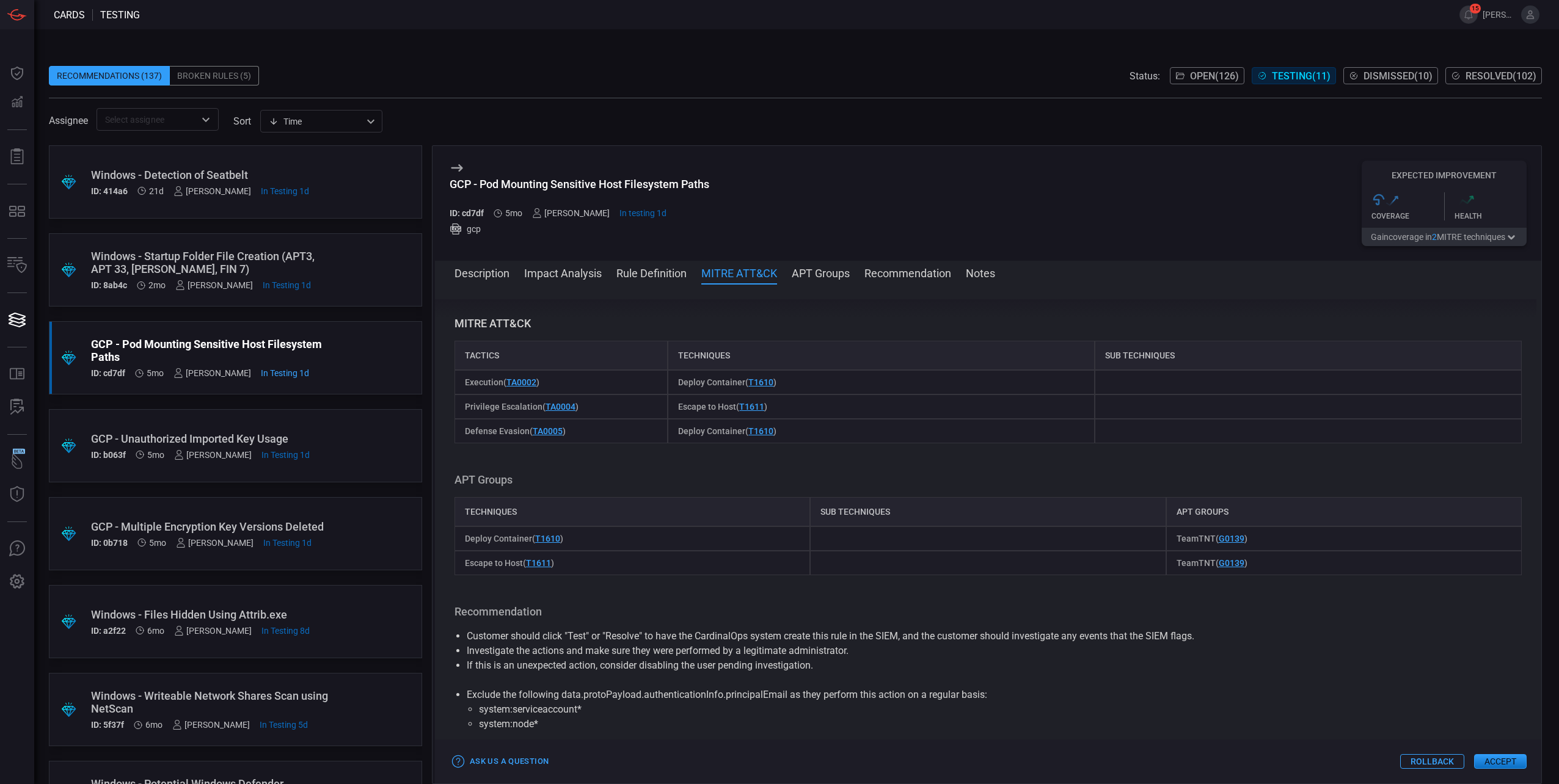
scroll to position [661, 0]
click at [477, 275] on button "Description" at bounding box center [482, 272] width 55 height 15
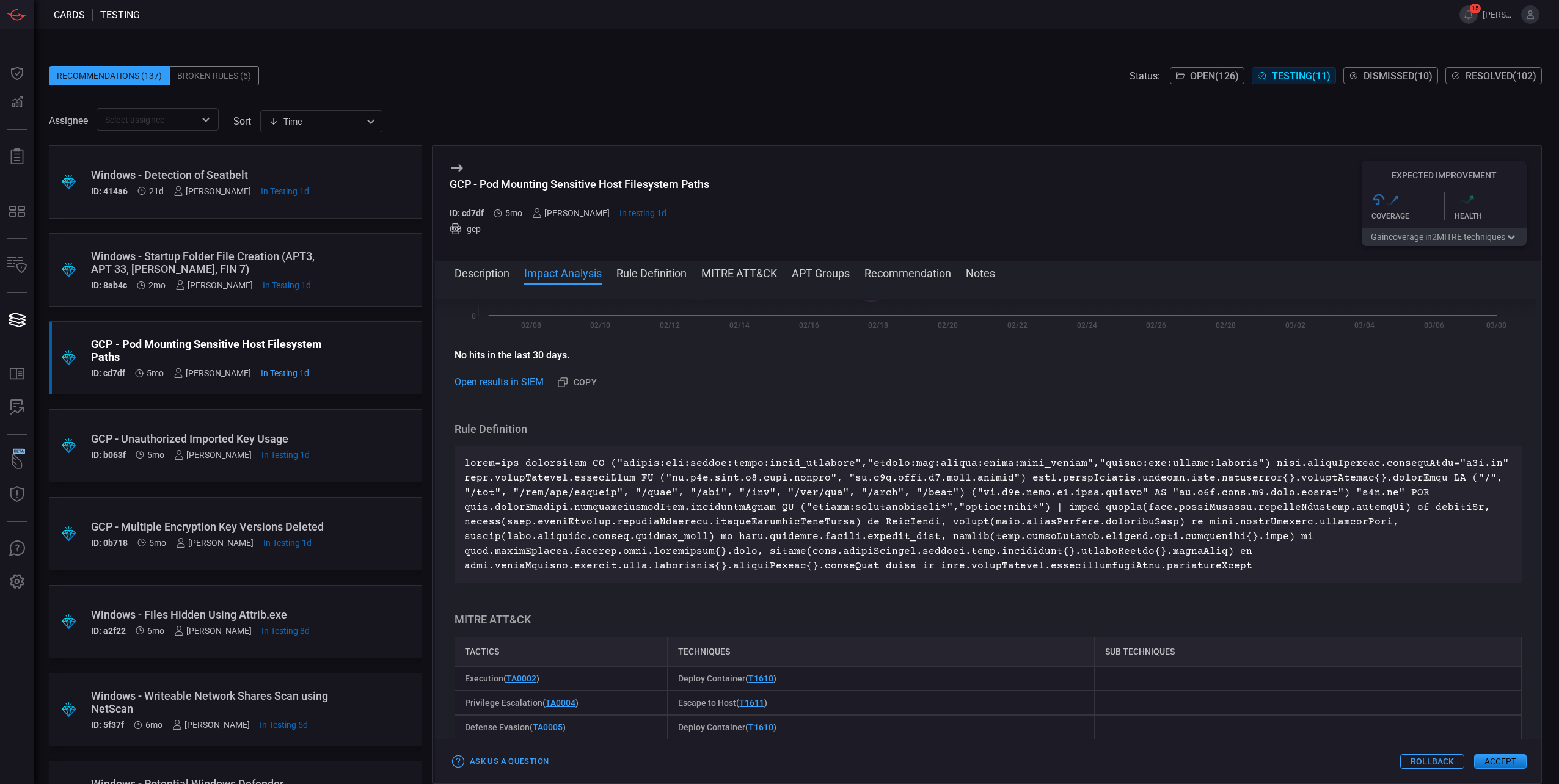
scroll to position [366, 0]
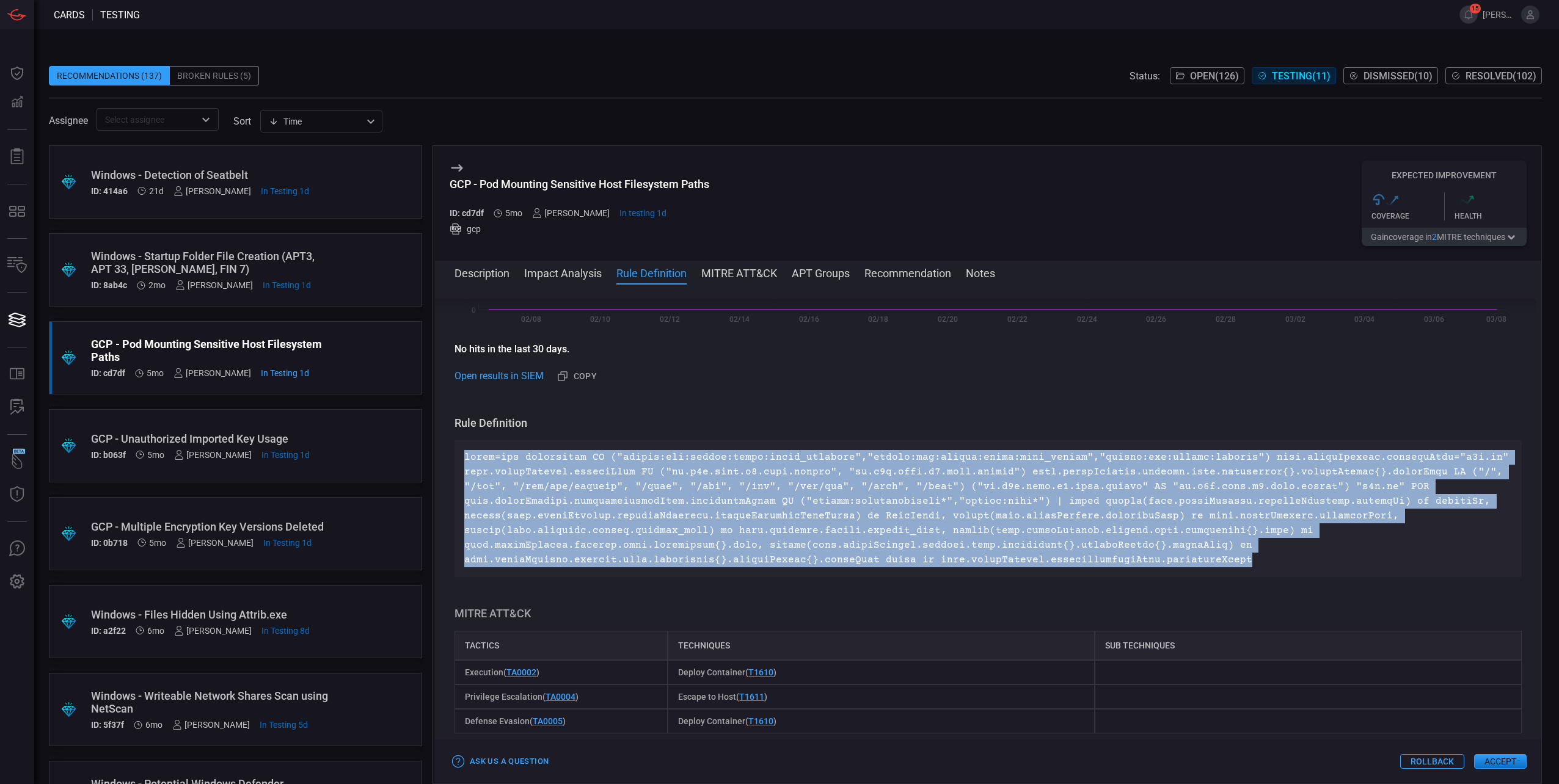
drag, startPoint x: 1215, startPoint y: 564, endPoint x: 465, endPoint y: 459, distance: 757.3
click at [465, 459] on p at bounding box center [988, 508] width 1047 height 117
copy p "index=gcp sourcetype IN ("google:gcp:pubsub:audit:admin_activity","google:gcp:p…"
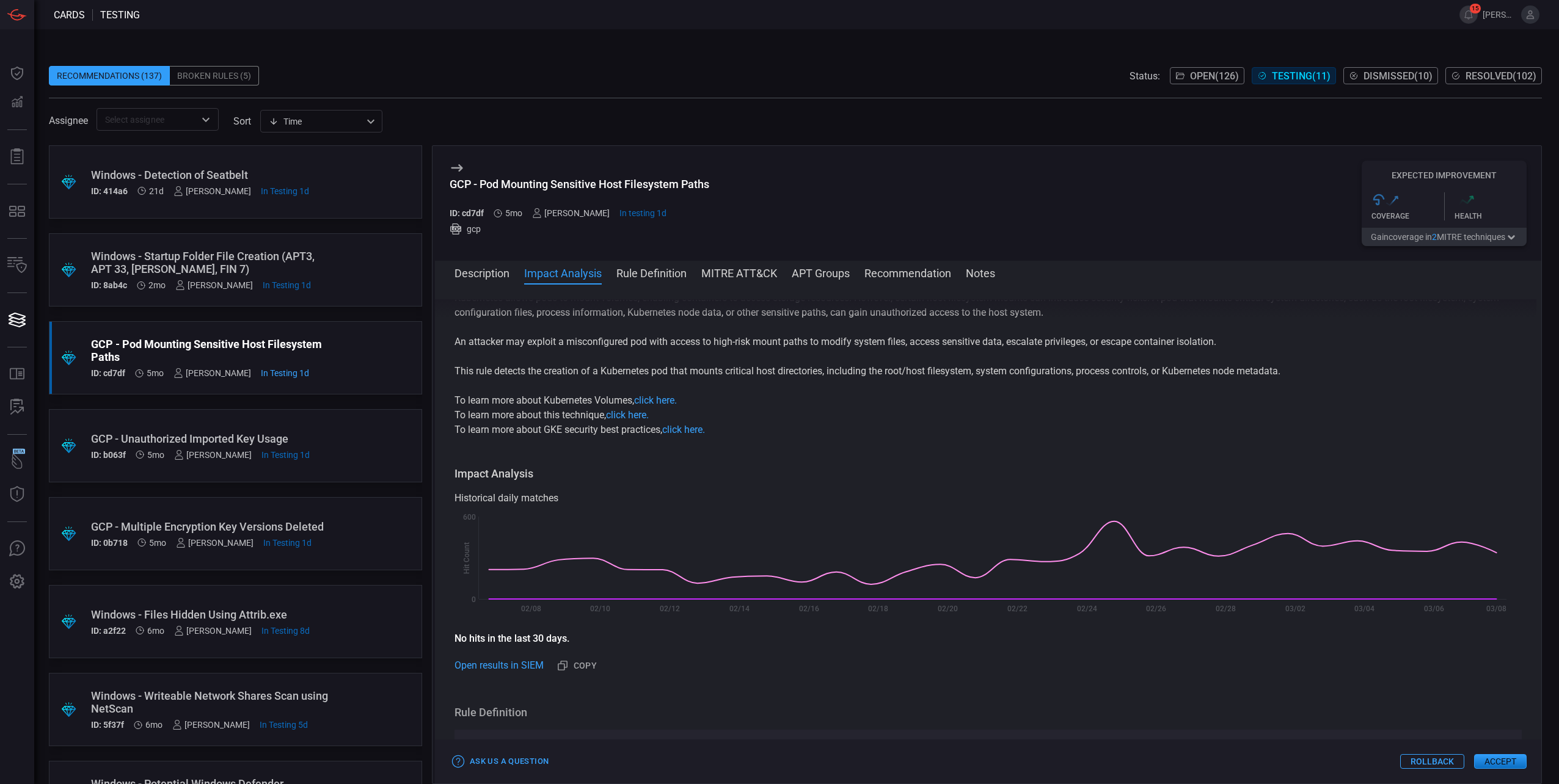
scroll to position [0, 0]
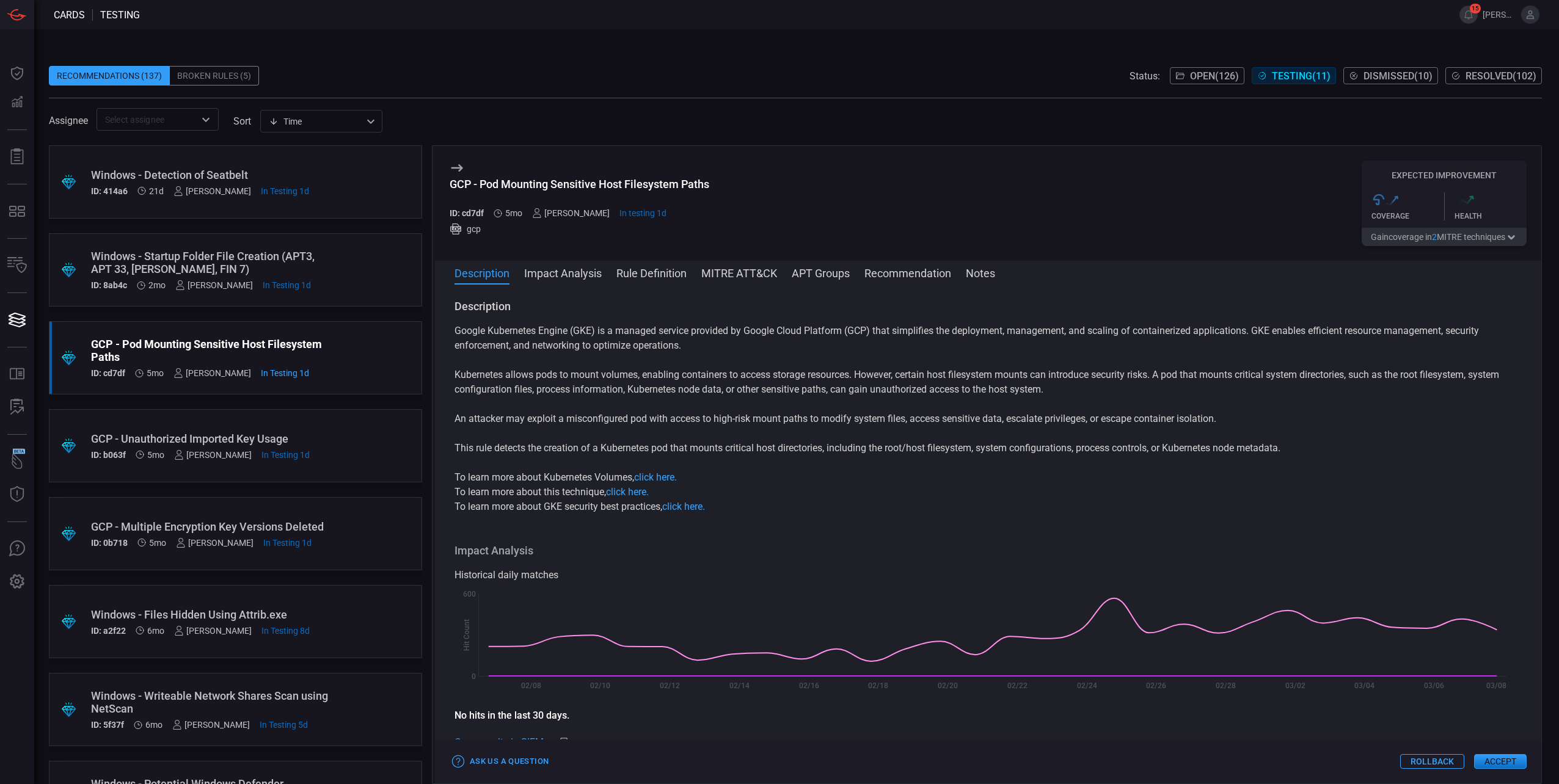
click at [758, 279] on button "MITRE ATT&CK" at bounding box center [739, 272] width 76 height 15
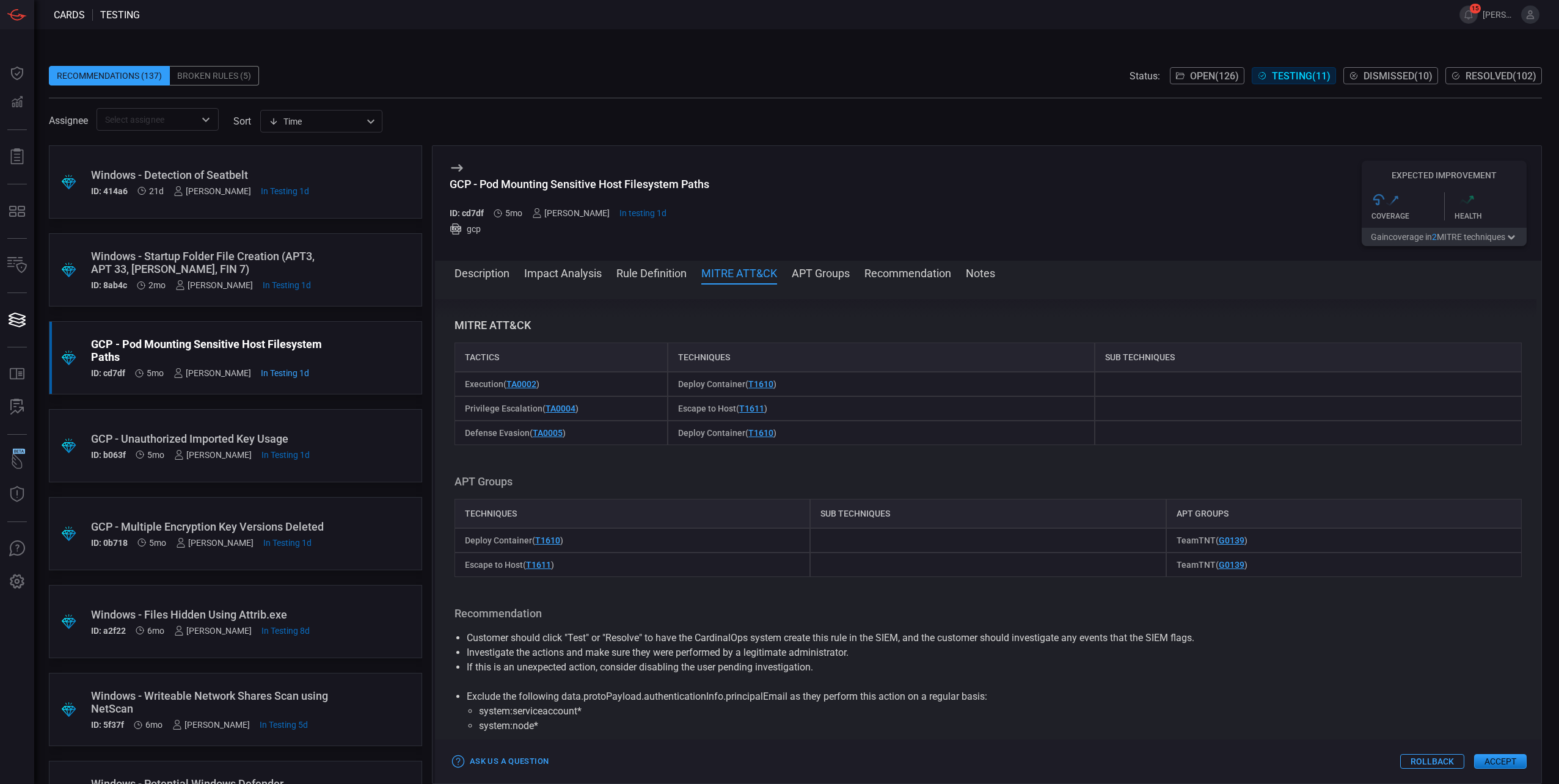
scroll to position [661, 0]
